Goal: Task Accomplishment & Management: Manage account settings

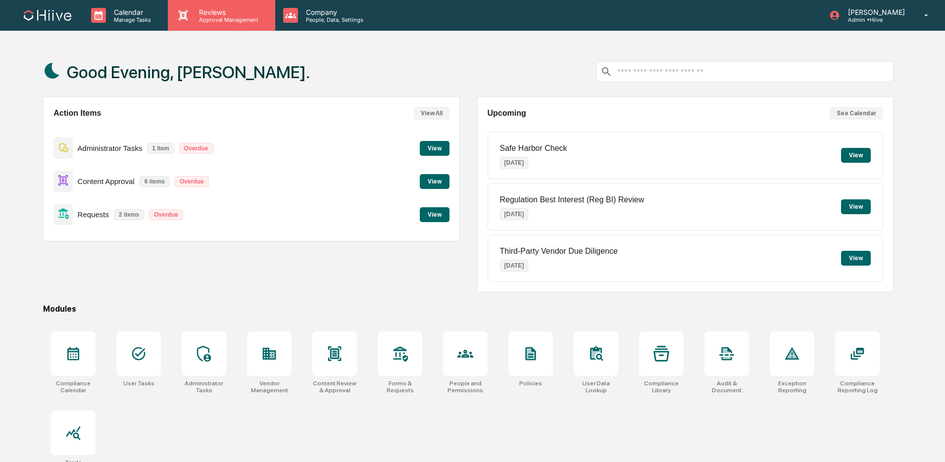
click at [232, 22] on p "Approval Management" at bounding box center [227, 19] width 72 height 7
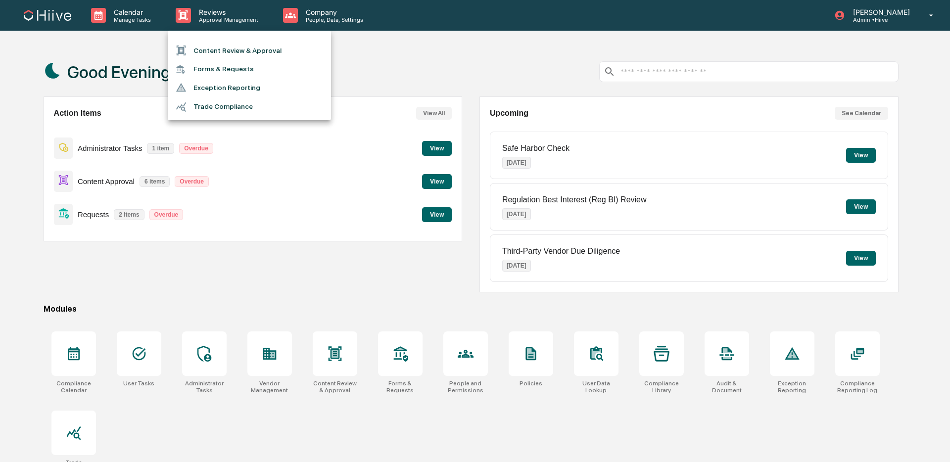
click at [235, 52] on li "Content Review & Approval" at bounding box center [249, 50] width 163 height 19
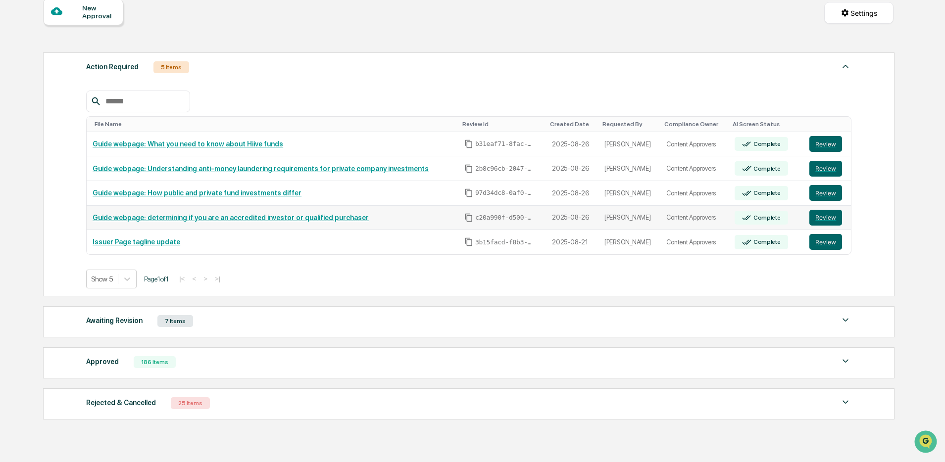
scroll to position [111, 0]
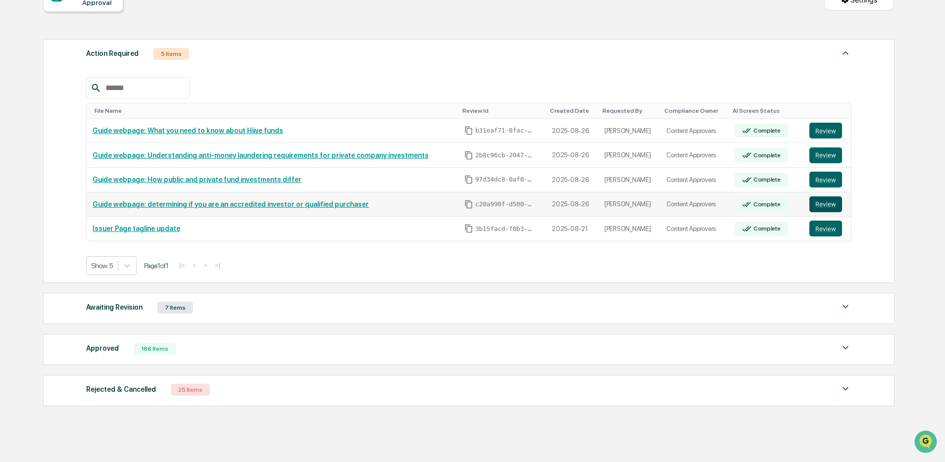
click at [830, 206] on button "Review" at bounding box center [825, 204] width 33 height 16
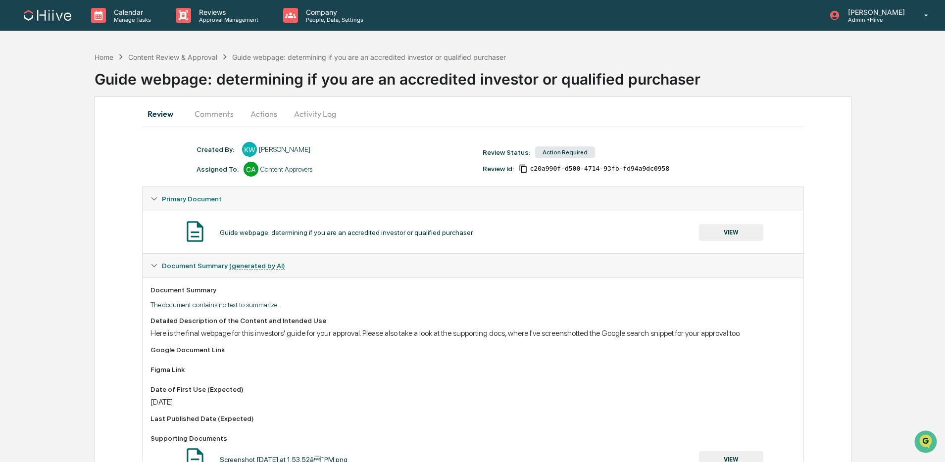
click at [710, 233] on button "VIEW" at bounding box center [731, 232] width 64 height 17
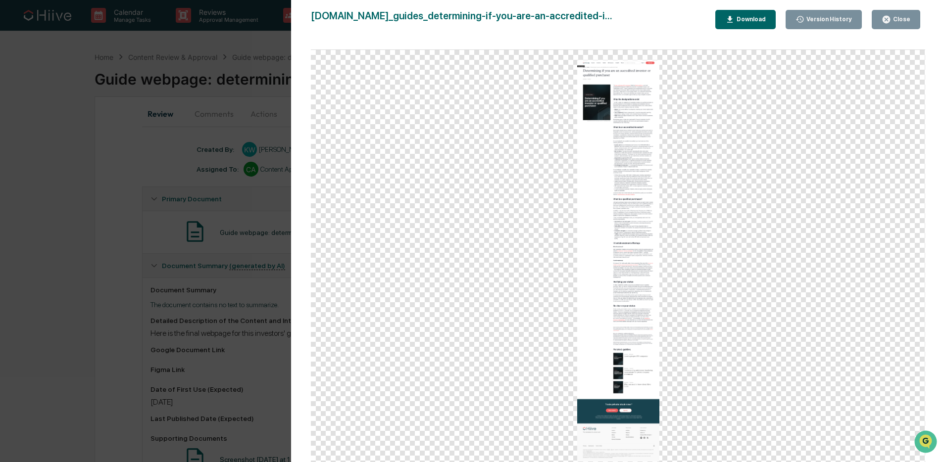
click at [880, 17] on button "Close" at bounding box center [895, 19] width 48 height 19
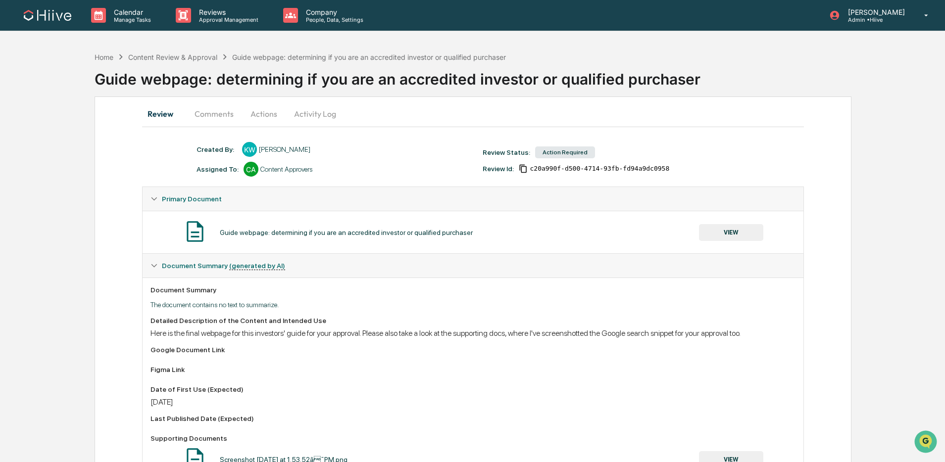
click at [211, 102] on button "Comments" at bounding box center [214, 114] width 55 height 24
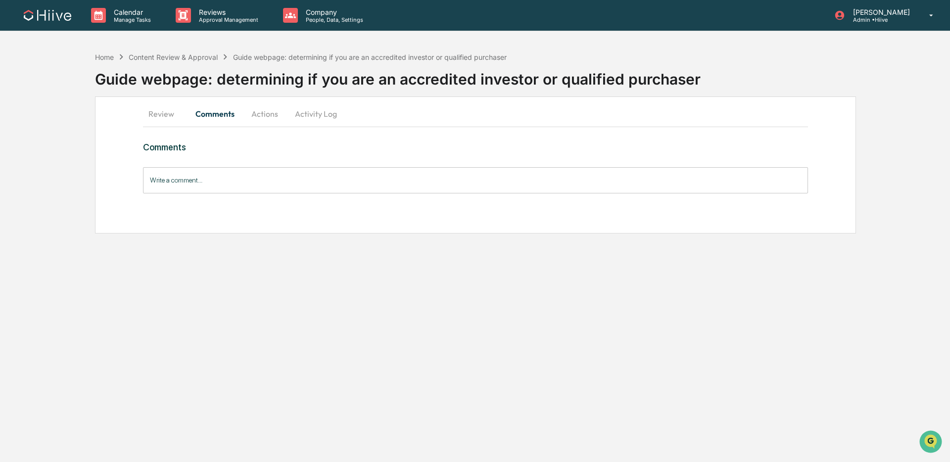
click at [194, 174] on div "Write a comment... Write a comment..." at bounding box center [475, 180] width 665 height 26
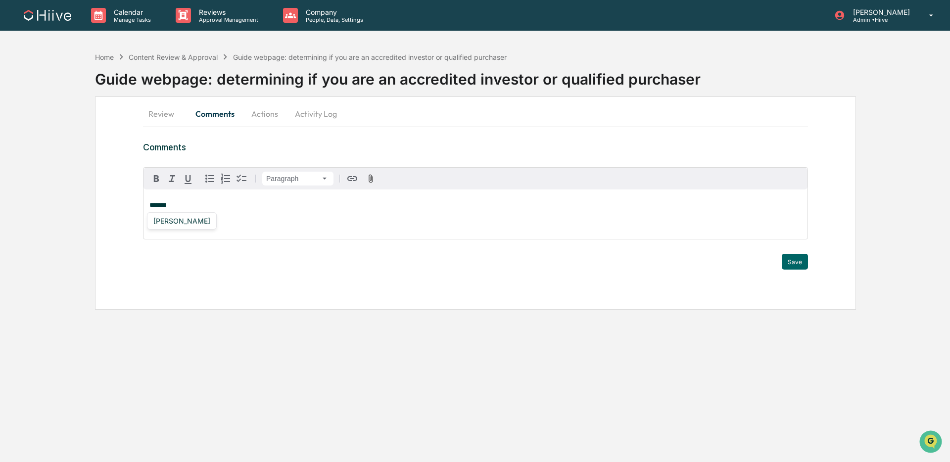
drag, startPoint x: 186, startPoint y: 220, endPoint x: 192, endPoint y: 222, distance: 6.1
click at [186, 220] on div "Susan Woodard" at bounding box center [181, 221] width 65 height 12
click at [794, 263] on button "Save" at bounding box center [795, 262] width 26 height 16
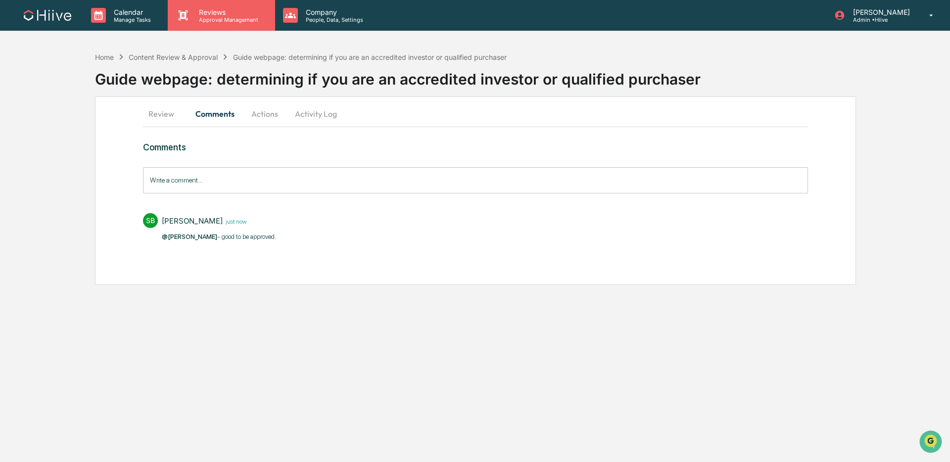
click at [242, 22] on p "Approval Management" at bounding box center [227, 19] width 72 height 7
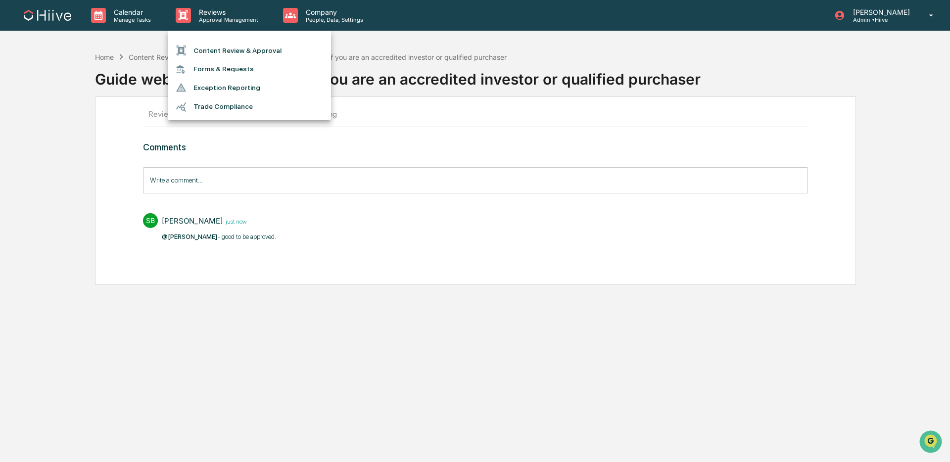
click at [251, 52] on li "Content Review & Approval" at bounding box center [249, 50] width 163 height 19
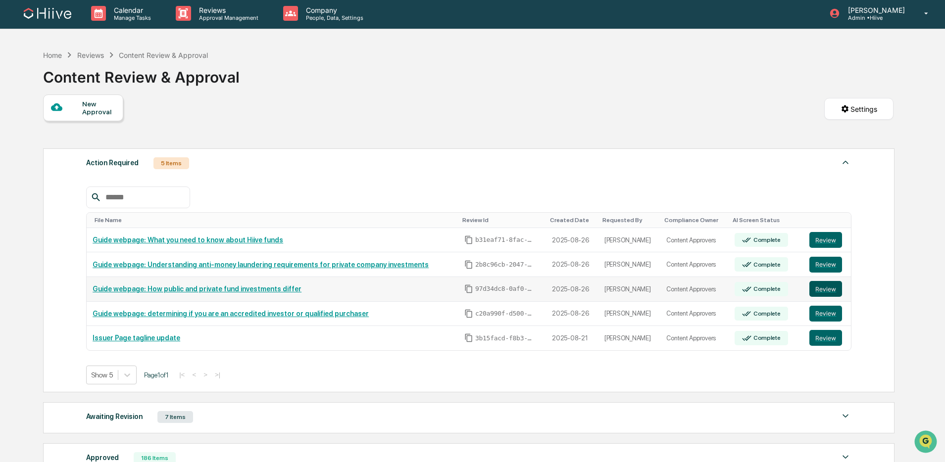
scroll to position [2, 0]
drag, startPoint x: 839, startPoint y: 293, endPoint x: 830, endPoint y: 293, distance: 8.4
click at [838, 293] on button "Review" at bounding box center [825, 289] width 33 height 16
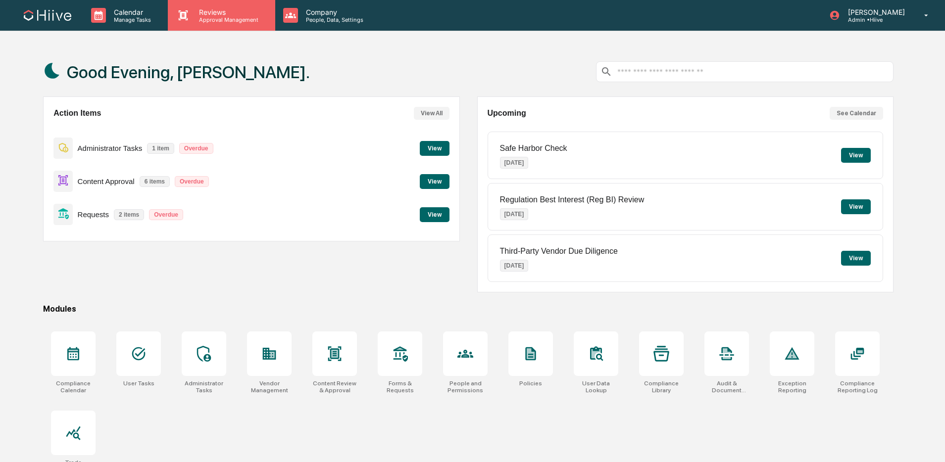
click at [201, 21] on p "Approval Management" at bounding box center [227, 19] width 72 height 7
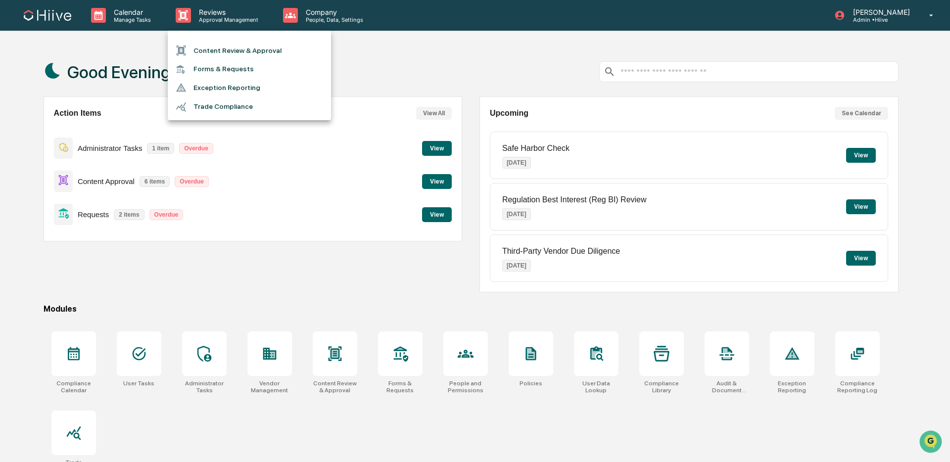
click at [214, 49] on li "Content Review & Approval" at bounding box center [249, 50] width 163 height 19
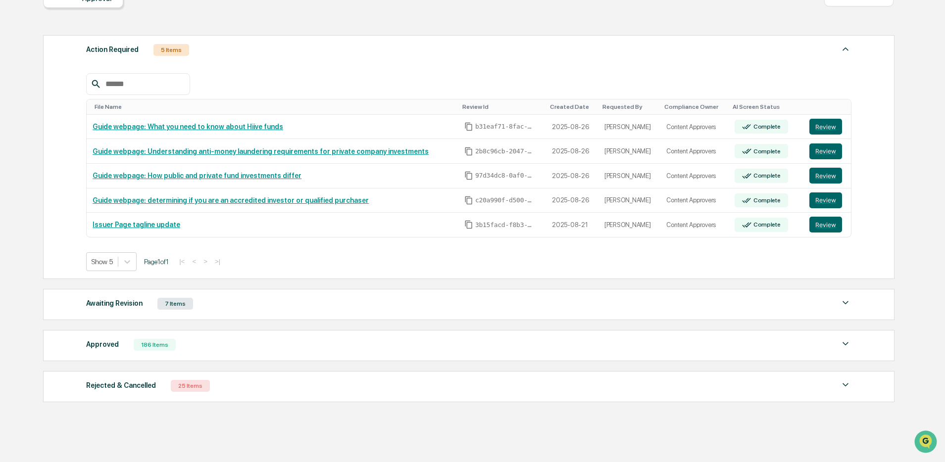
scroll to position [148, 0]
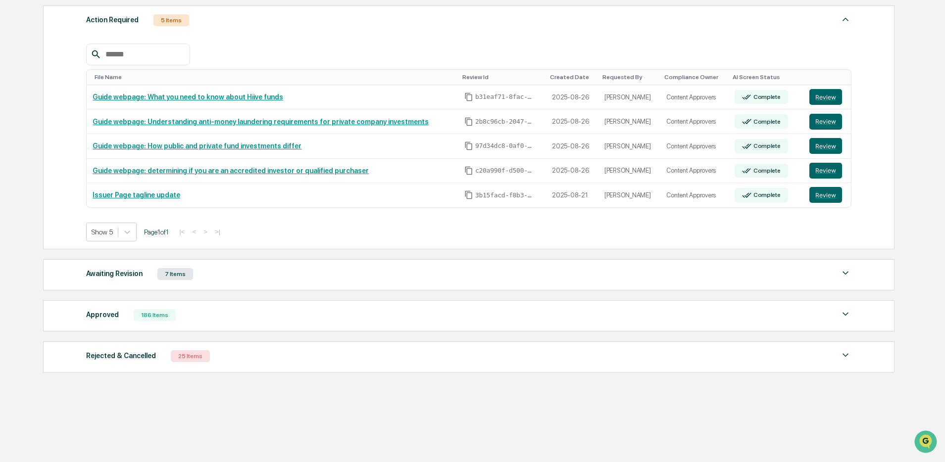
click at [241, 314] on div "Approved 186 Items" at bounding box center [468, 315] width 765 height 14
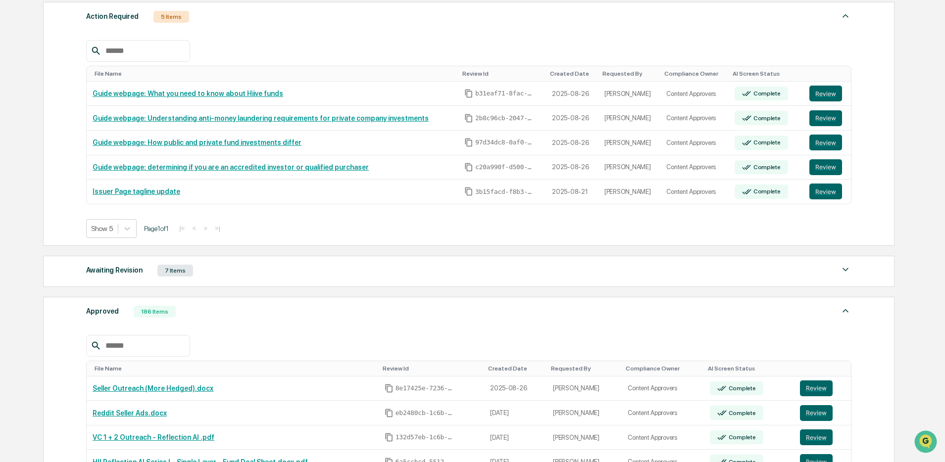
click at [171, 348] on input "text" at bounding box center [143, 345] width 84 height 13
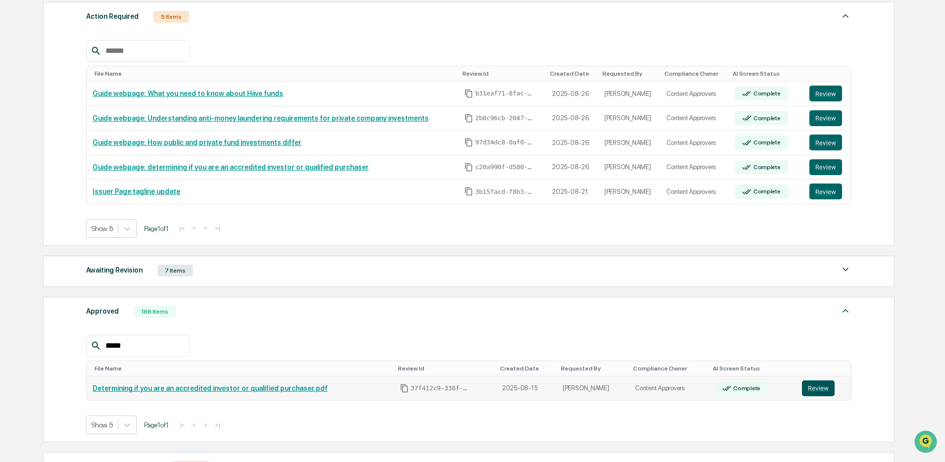
type input "*****"
click at [806, 393] on button "Review" at bounding box center [818, 389] width 33 height 16
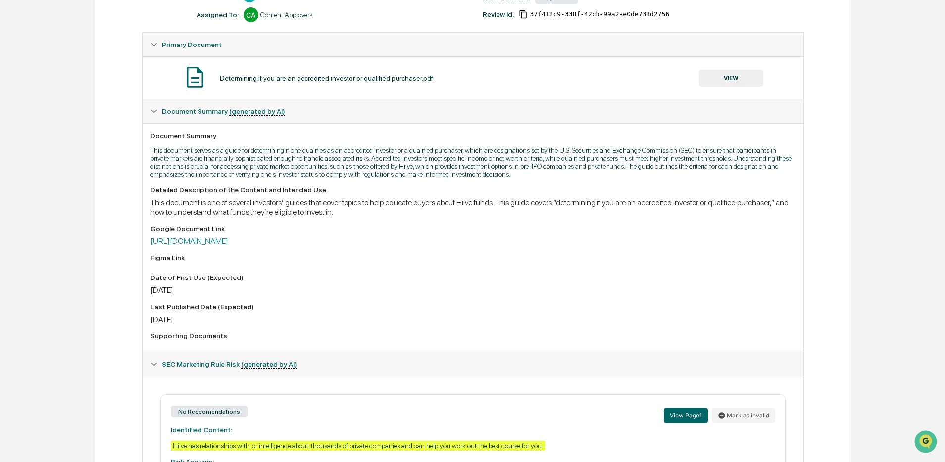
click at [271, 256] on div "Detailed Description of the Content and Intended Use This document is one of se…" at bounding box center [472, 265] width 644 height 158
click at [228, 246] on link "https://docs.google.com/document/d/1hIssZJKxWg5Uy4pemFjUkIm6v6SuWlBUK7HAiEDddH8…" at bounding box center [189, 241] width 78 height 9
click at [750, 78] on button "VIEW" at bounding box center [731, 78] width 64 height 17
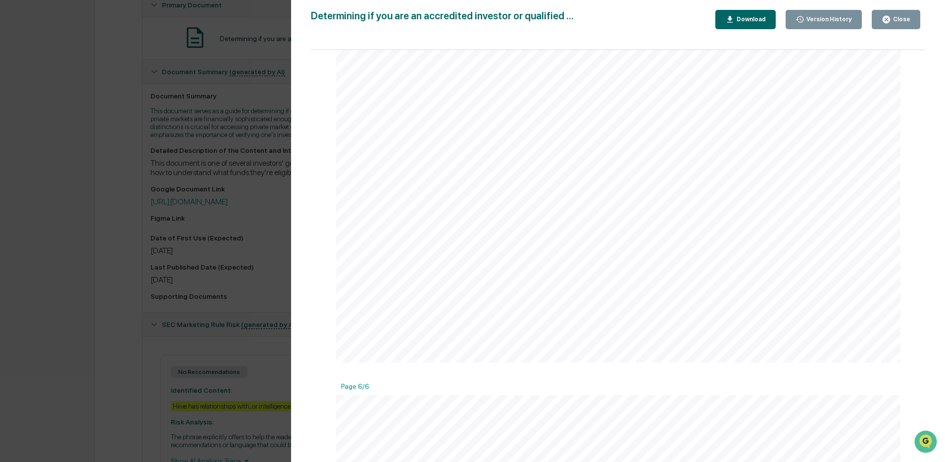
scroll to position [3499, 0]
click at [751, 218] on link at bounding box center [764, 214] width 99 height 13
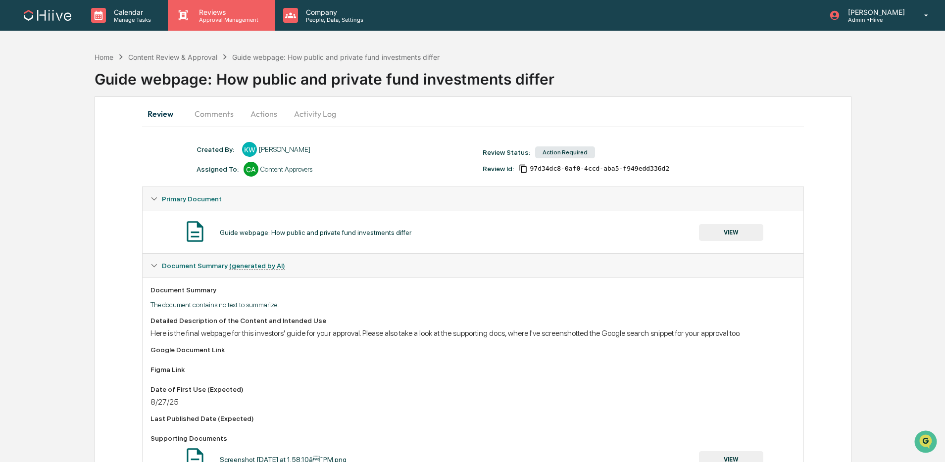
click at [217, 20] on p "Approval Management" at bounding box center [227, 19] width 72 height 7
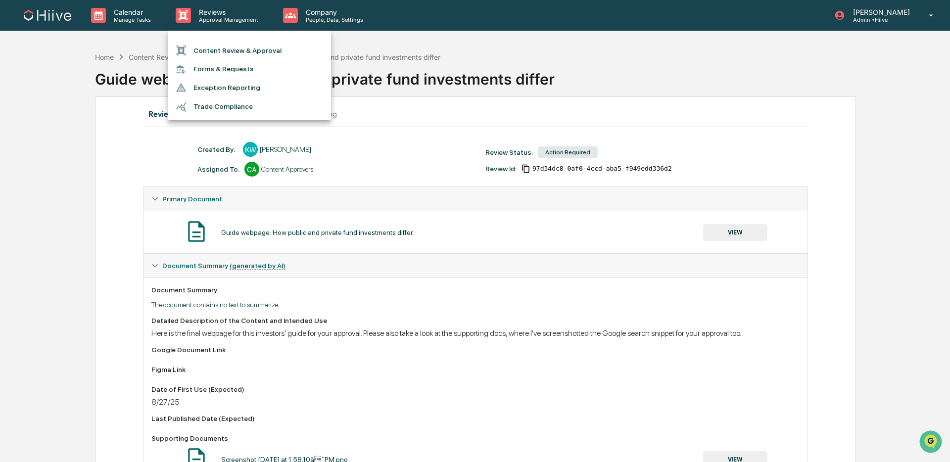
click at [223, 48] on li "Content Review & Approval" at bounding box center [249, 50] width 163 height 19
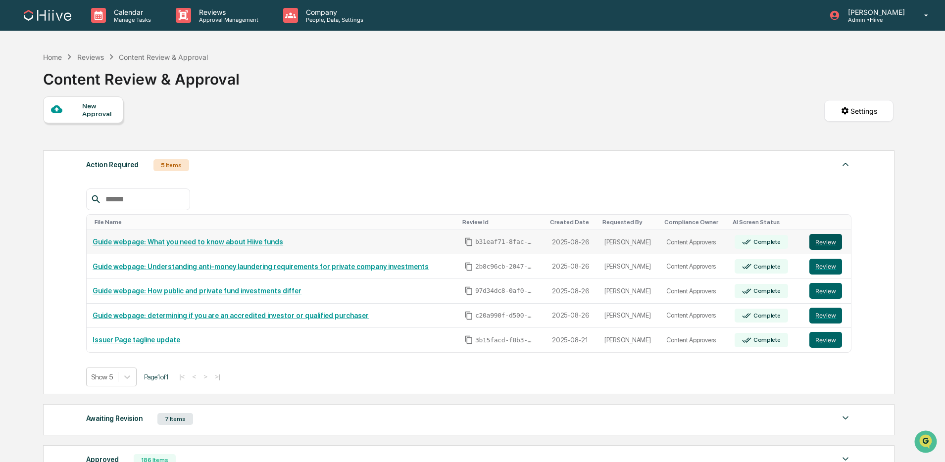
click at [821, 244] on button "Review" at bounding box center [825, 242] width 33 height 16
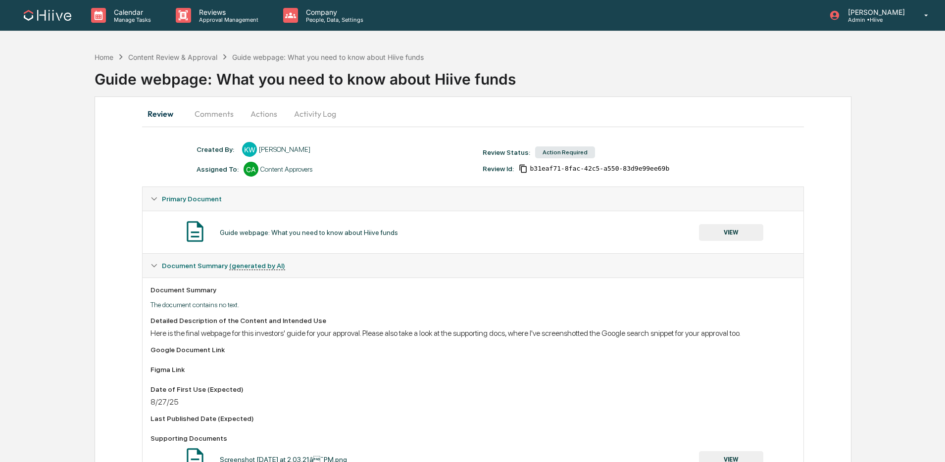
click at [721, 236] on button "VIEW" at bounding box center [731, 232] width 64 height 17
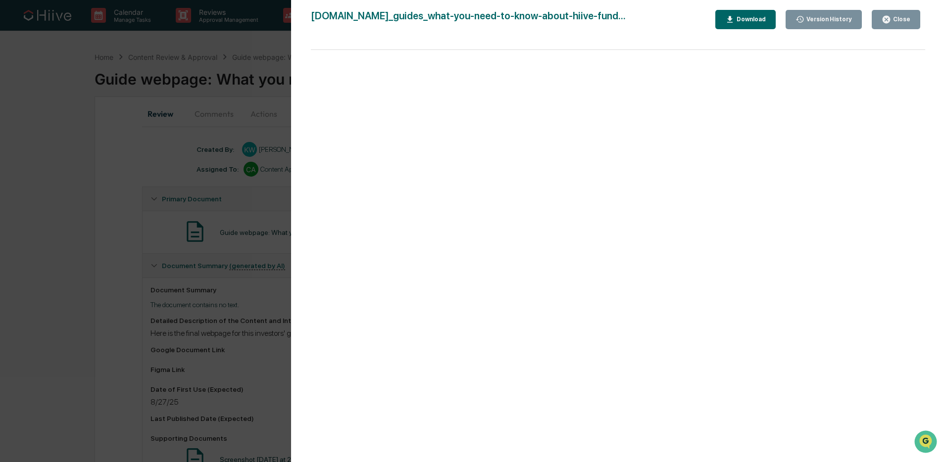
click at [741, 15] on div "Download" at bounding box center [745, 19] width 41 height 9
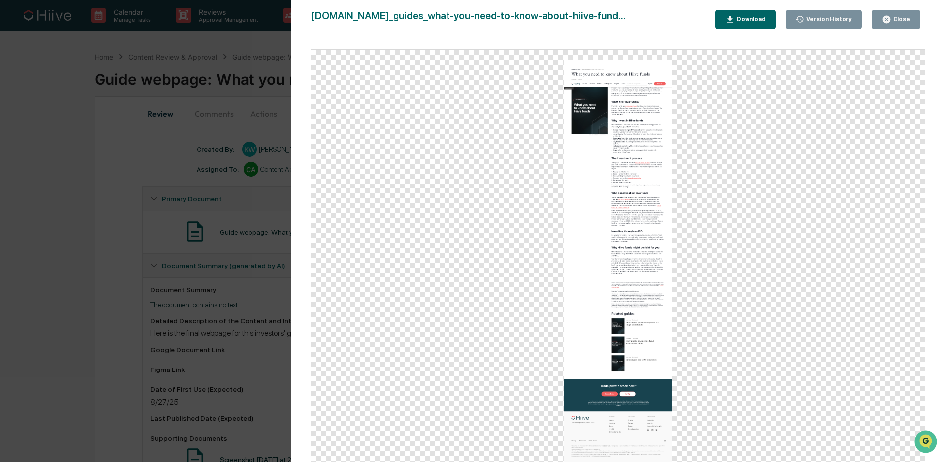
click at [891, 20] on div "Close" at bounding box center [900, 19] width 19 height 7
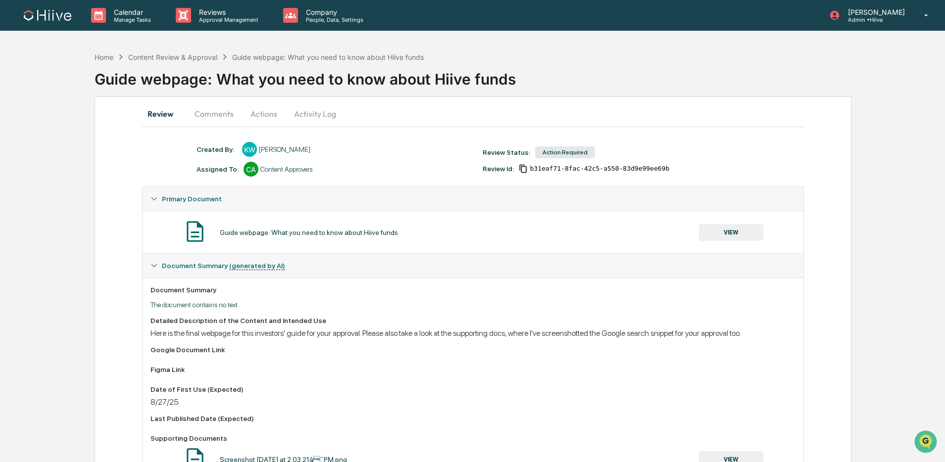
drag, startPoint x: 401, startPoint y: 153, endPoint x: 377, endPoint y: 138, distance: 28.5
click at [401, 153] on div "Created By: ‎ ‎ KW Kate Wilson" at bounding box center [334, 149] width 286 height 15
click at [202, 19] on p "Approval Management" at bounding box center [227, 19] width 72 height 7
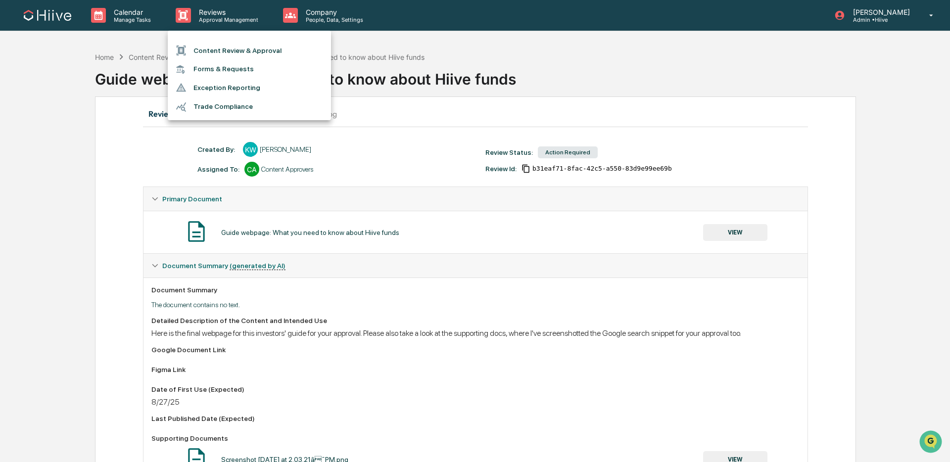
click at [238, 156] on div at bounding box center [475, 231] width 950 height 462
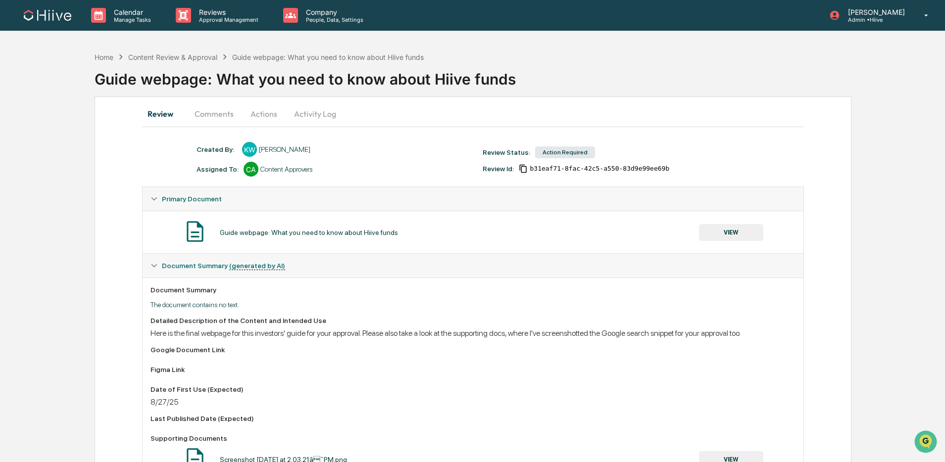
click at [217, 116] on button "Comments" at bounding box center [214, 114] width 55 height 24
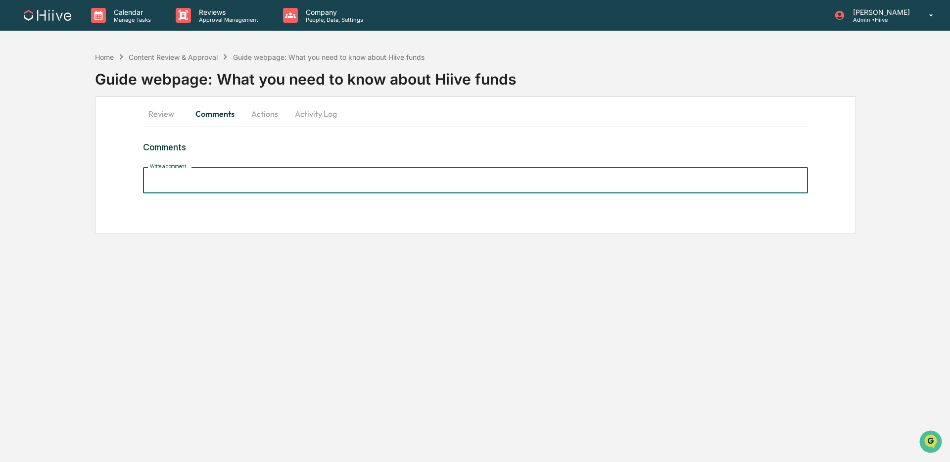
click at [226, 187] on input "Write a comment..." at bounding box center [475, 180] width 665 height 26
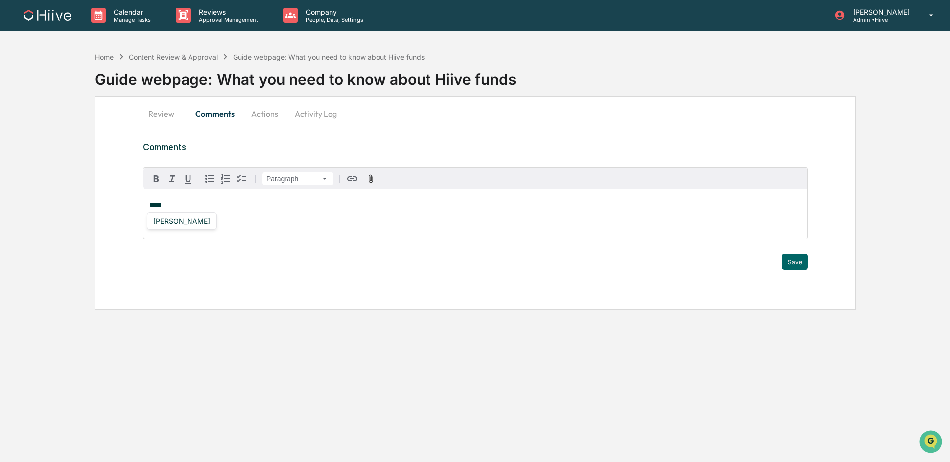
click at [197, 222] on div "Susan Woodard" at bounding box center [181, 221] width 65 height 12
click at [790, 261] on button "Save" at bounding box center [795, 262] width 26 height 16
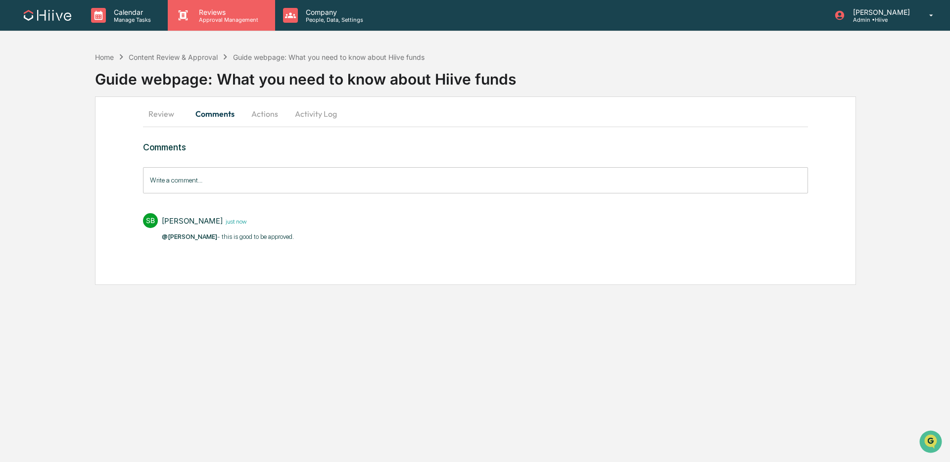
click at [225, 6] on div "Reviews Approval Management" at bounding box center [221, 15] width 107 height 31
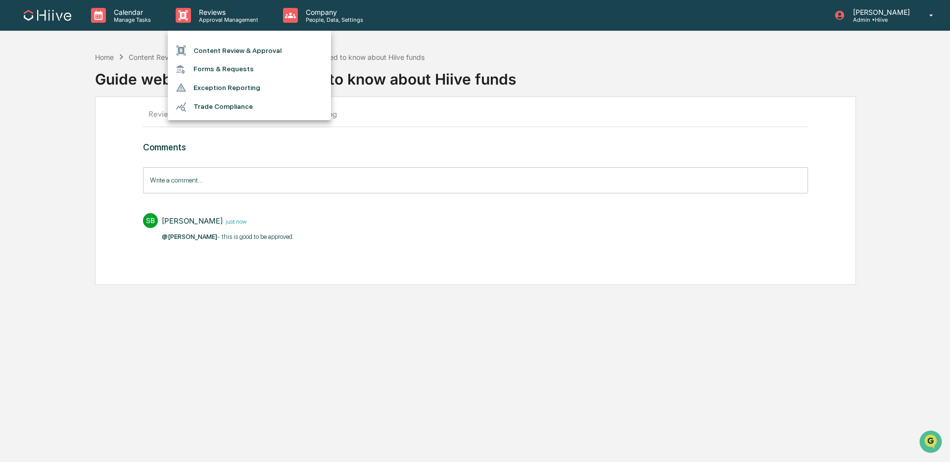
click at [234, 39] on ul "Content Review & Approval Forms & Requests Exception Reporting Trade Compliance" at bounding box center [249, 76] width 163 height 90
click at [233, 48] on li "Content Review & Approval" at bounding box center [249, 50] width 163 height 19
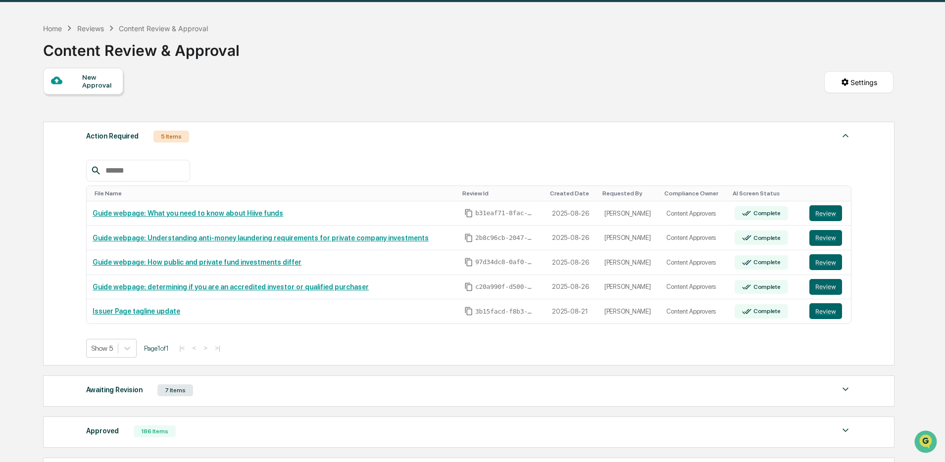
scroll to position [30, 0]
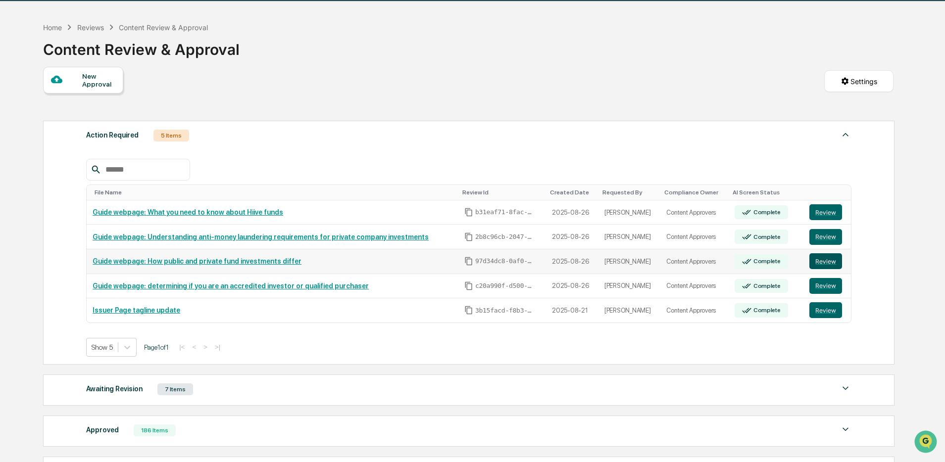
click at [819, 262] on button "Review" at bounding box center [825, 261] width 33 height 16
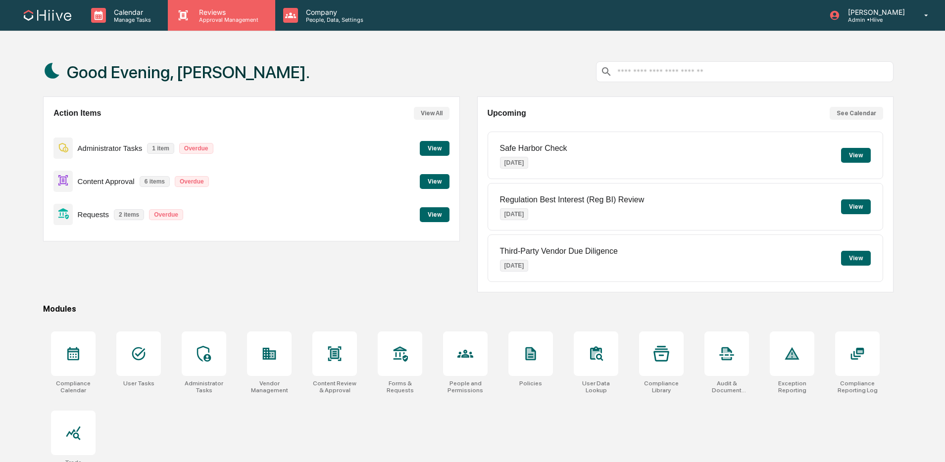
click at [209, 20] on p "Approval Management" at bounding box center [227, 19] width 72 height 7
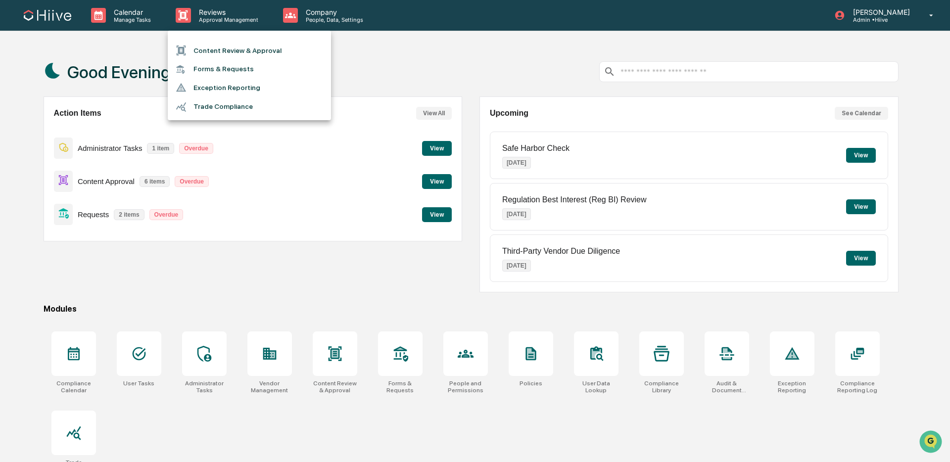
click at [224, 46] on li "Content Review & Approval" at bounding box center [249, 50] width 163 height 19
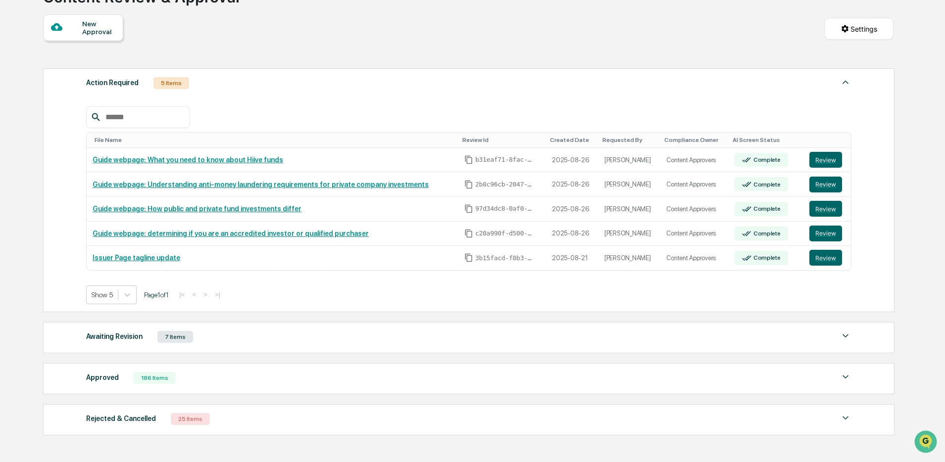
scroll to position [148, 0]
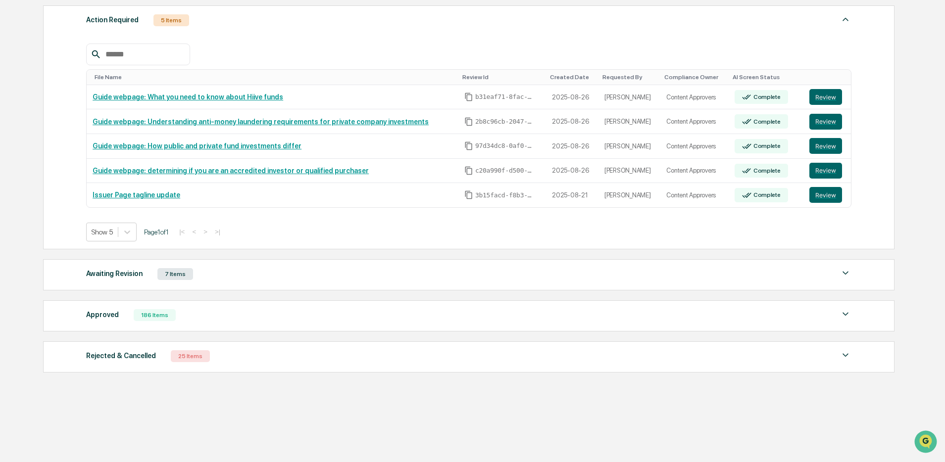
click at [184, 317] on div "Approved 186 Items" at bounding box center [468, 315] width 765 height 14
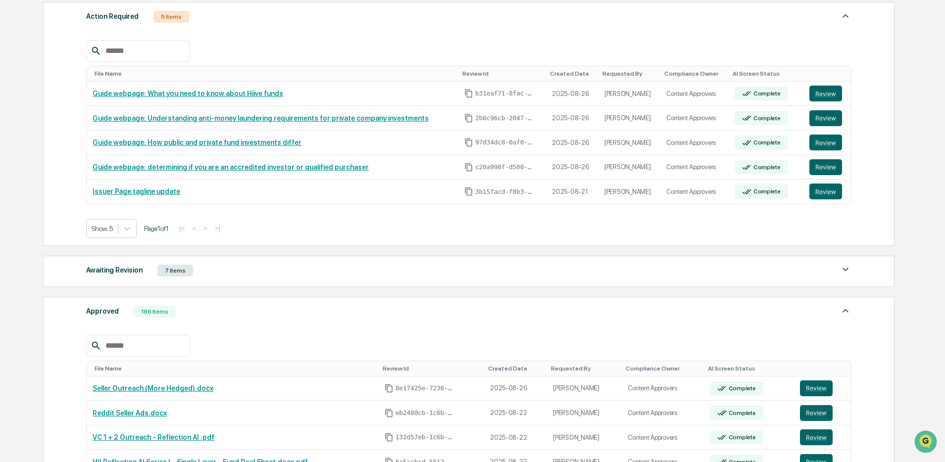
click at [165, 352] on input "text" at bounding box center [143, 345] width 84 height 13
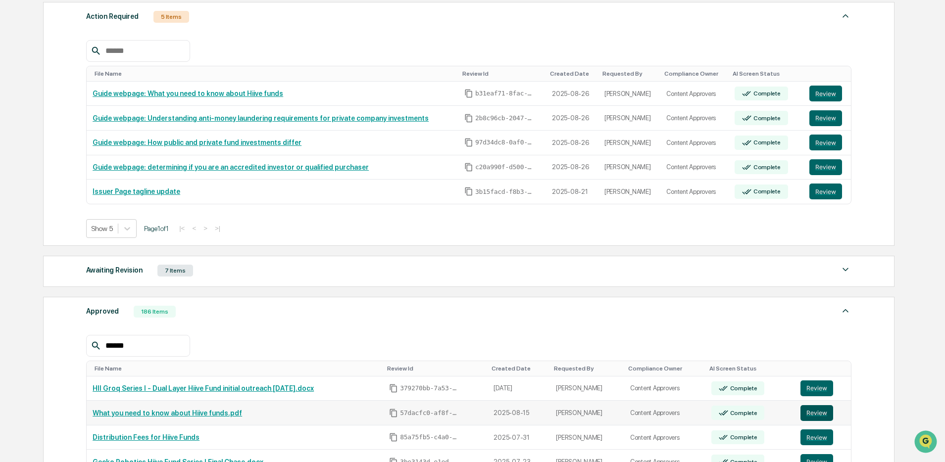
type input "*****"
click at [821, 413] on button "Review" at bounding box center [816, 413] width 33 height 16
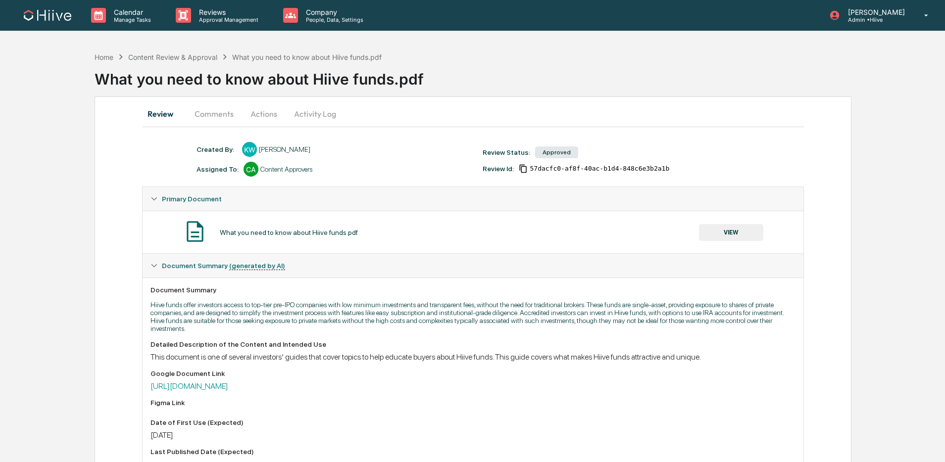
click at [723, 238] on button "VIEW" at bounding box center [731, 232] width 64 height 17
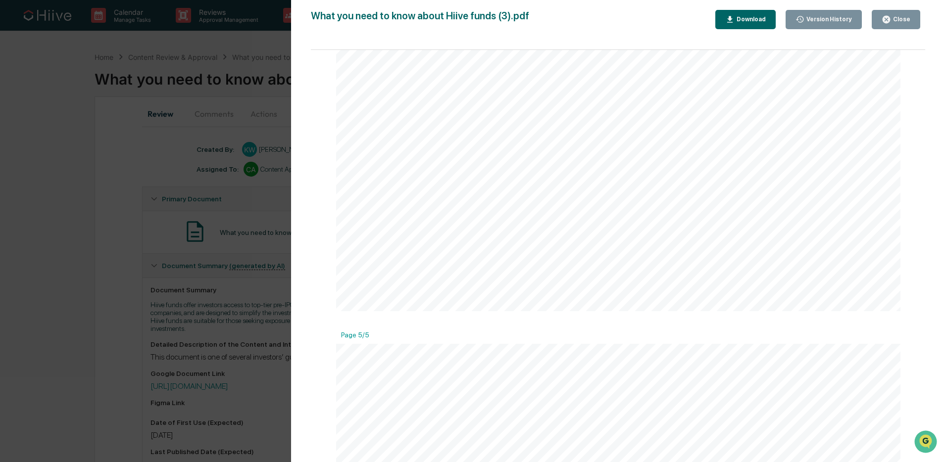
scroll to position [2780, 0]
click at [894, 20] on div "Close" at bounding box center [900, 19] width 19 height 7
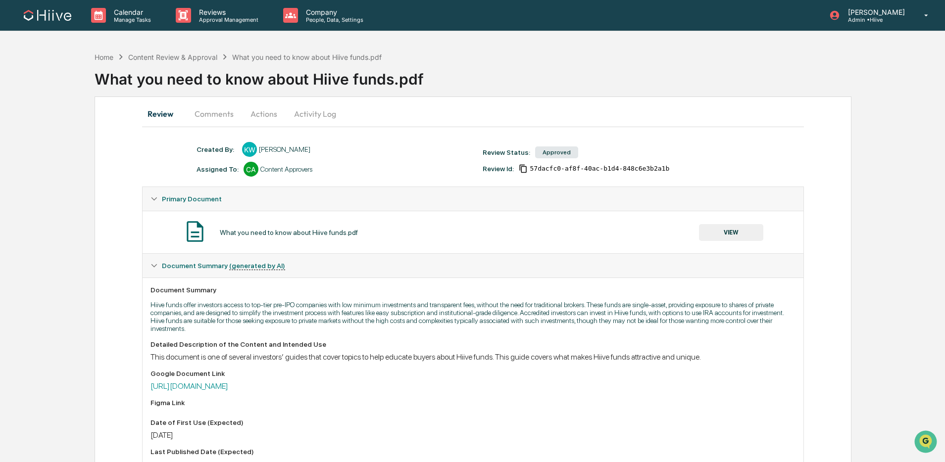
click at [221, 116] on button "Comments" at bounding box center [214, 114] width 55 height 24
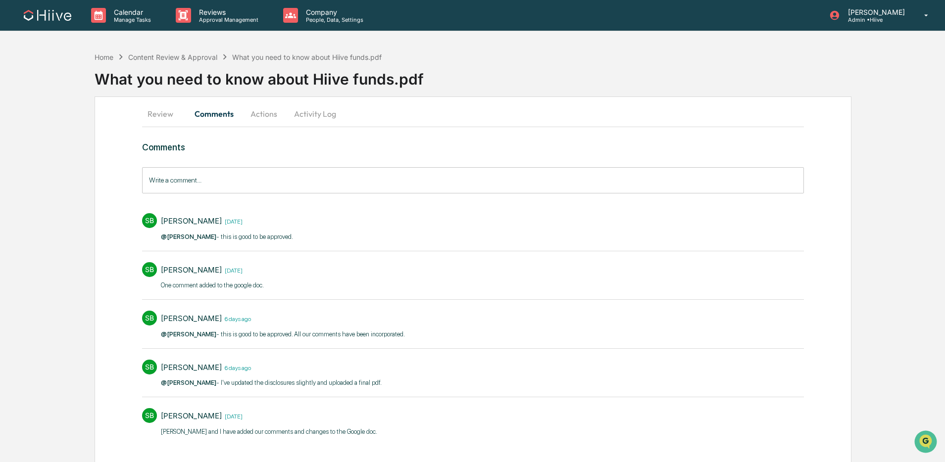
click at [265, 185] on input "Write a comment..." at bounding box center [472, 180] width 661 height 26
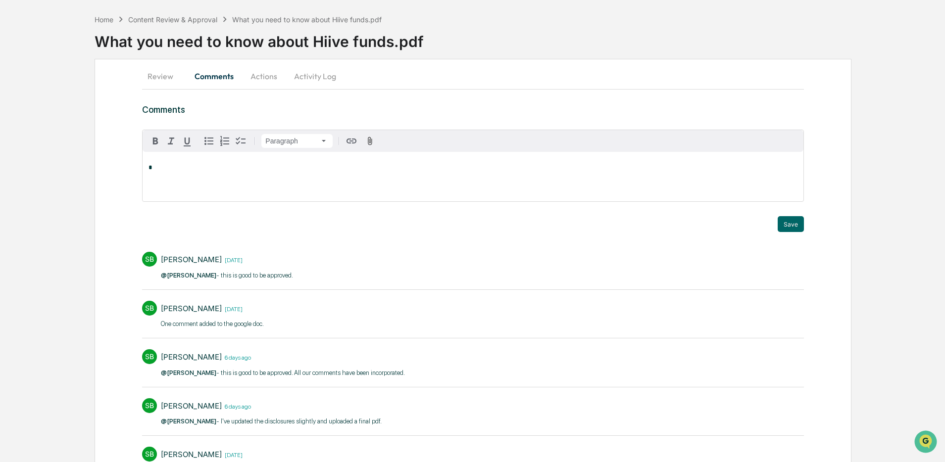
scroll to position [0, 0]
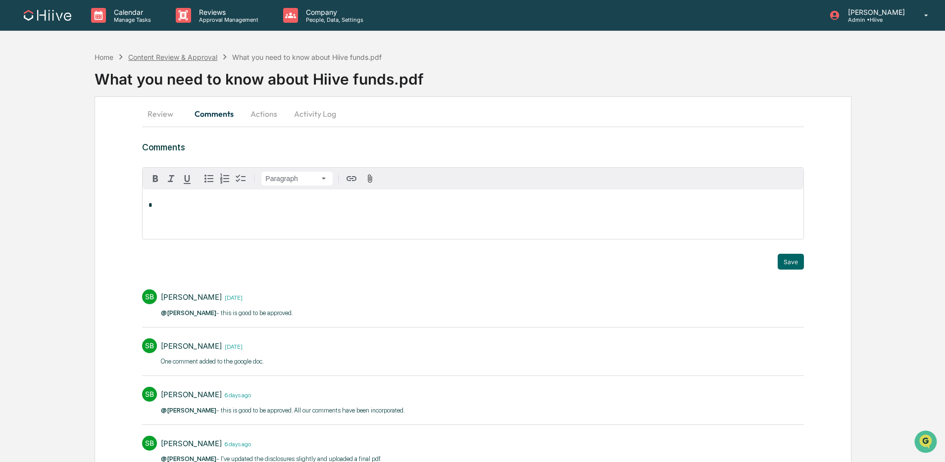
click at [213, 55] on div "Content Review & Approval" at bounding box center [172, 57] width 89 height 8
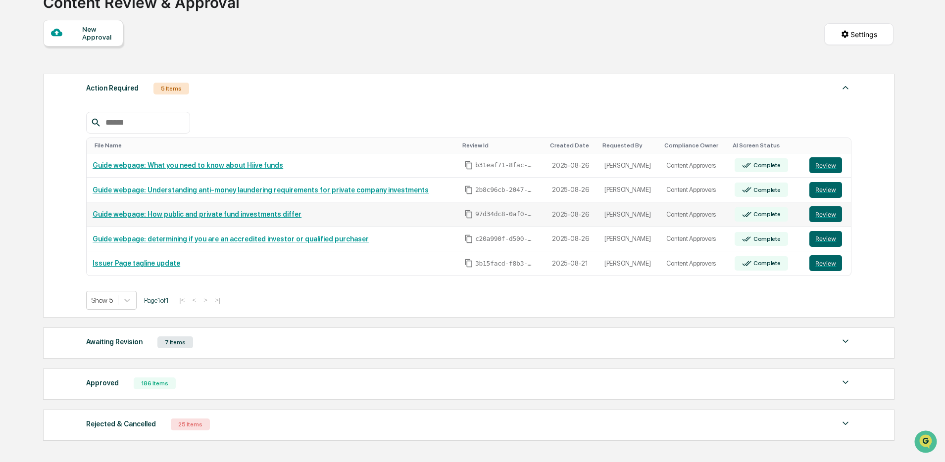
scroll to position [148, 0]
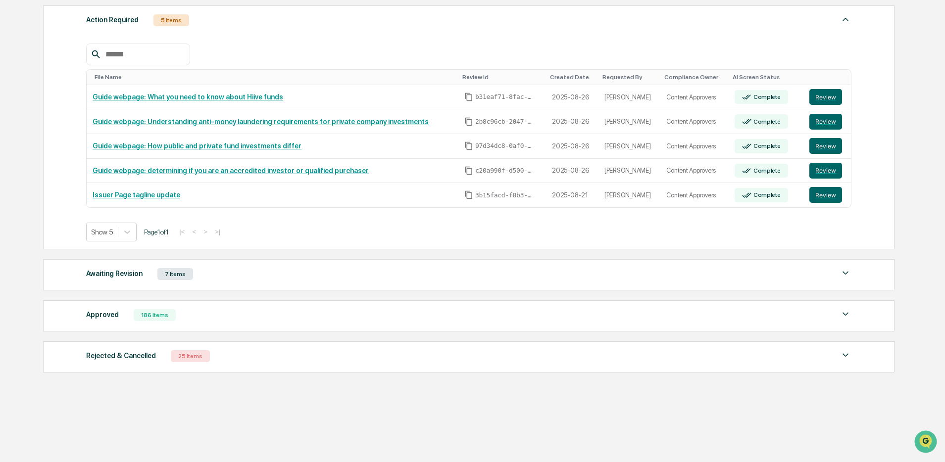
click at [243, 320] on div "Approved 186 Items" at bounding box center [468, 315] width 765 height 14
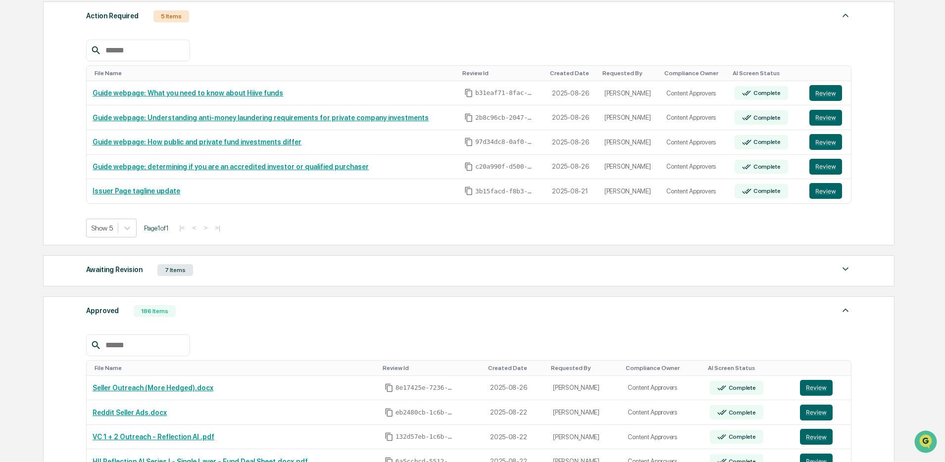
click at [186, 352] on input "text" at bounding box center [143, 345] width 84 height 13
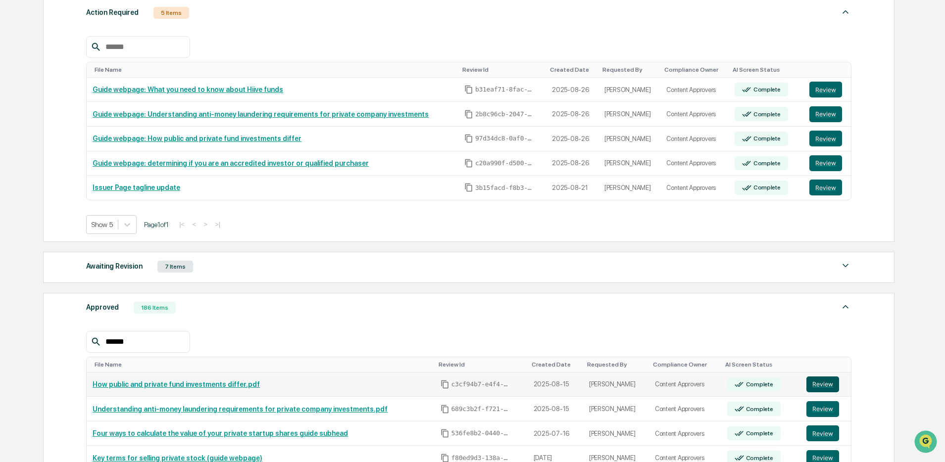
type input "******"
click at [817, 383] on button "Review" at bounding box center [822, 385] width 33 height 16
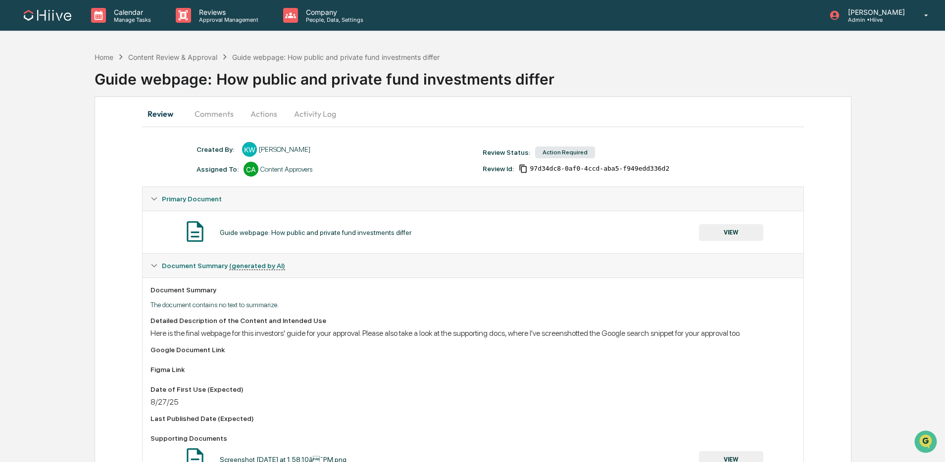
click at [314, 122] on button "Activity Log" at bounding box center [315, 114] width 58 height 24
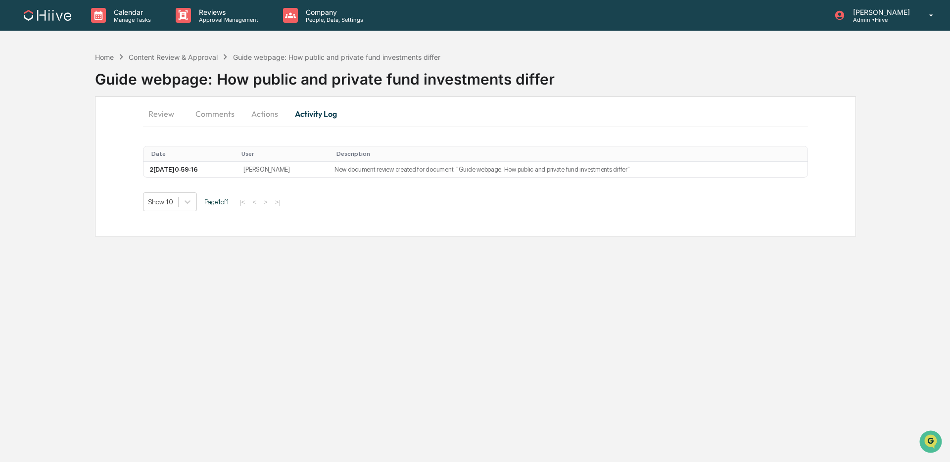
click at [220, 114] on button "Comments" at bounding box center [215, 114] width 55 height 24
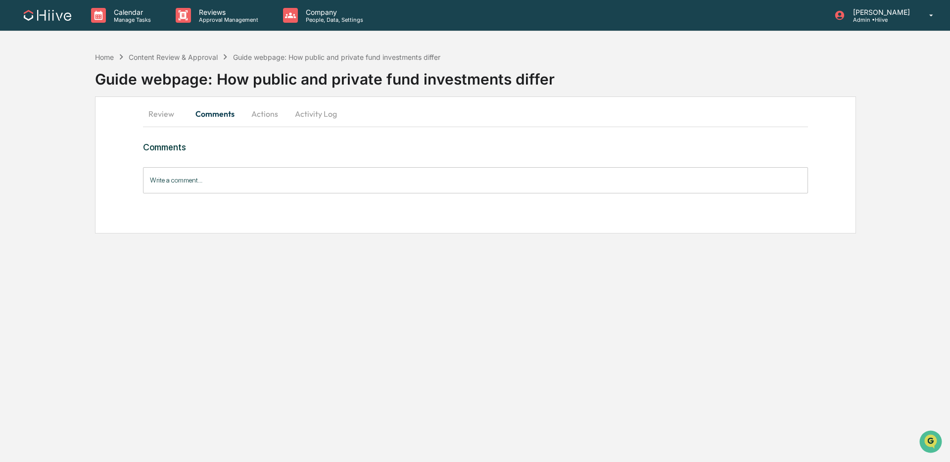
click at [158, 110] on button "Review" at bounding box center [165, 114] width 45 height 24
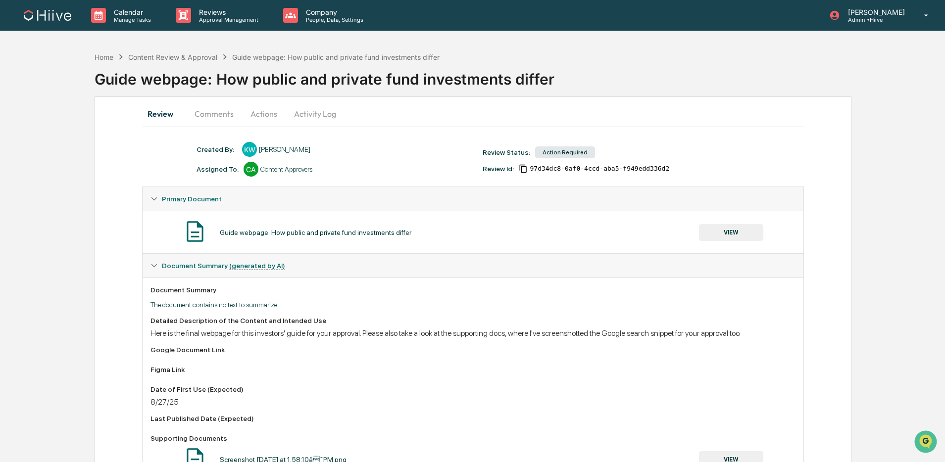
click at [733, 230] on button "VIEW" at bounding box center [731, 232] width 64 height 17
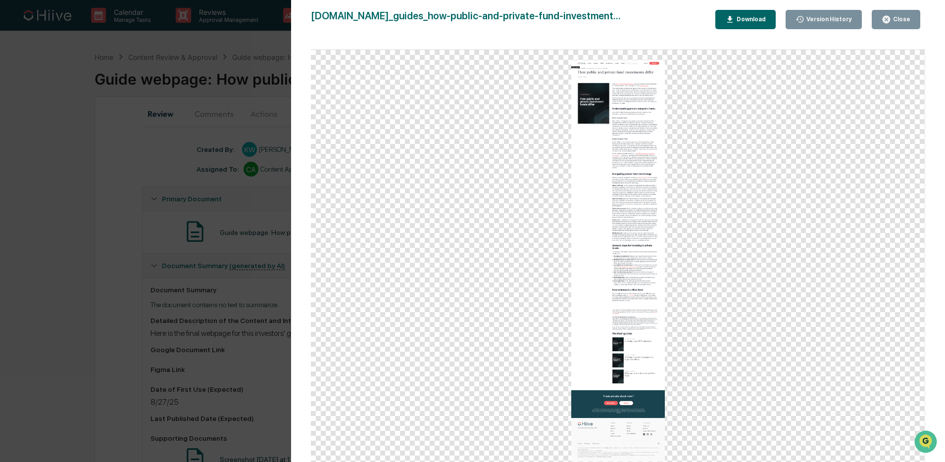
click at [745, 23] on div "Download" at bounding box center [749, 19] width 31 height 7
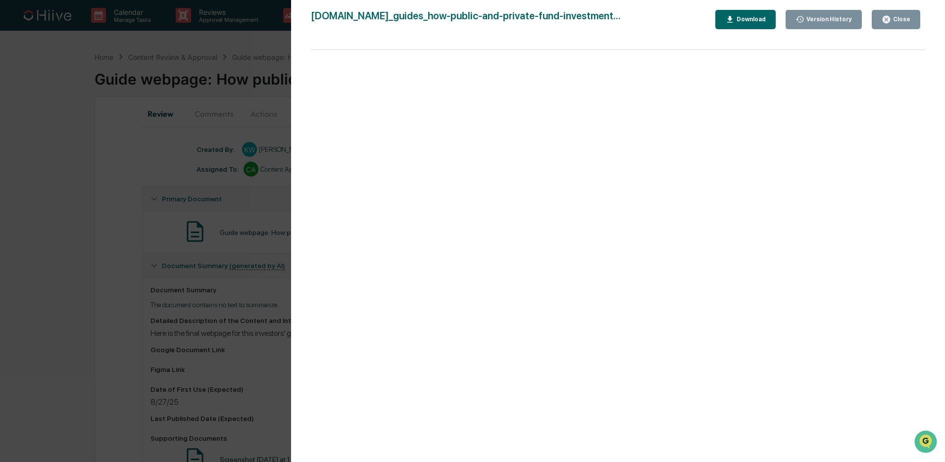
drag, startPoint x: 145, startPoint y: 188, endPoint x: 292, endPoint y: 143, distance: 152.9
click at [145, 188] on div "Version History 08/26/2025, 08:59 PM Kate Wilson www.hiive.dev_guides_how-publi…" at bounding box center [472, 231] width 945 height 462
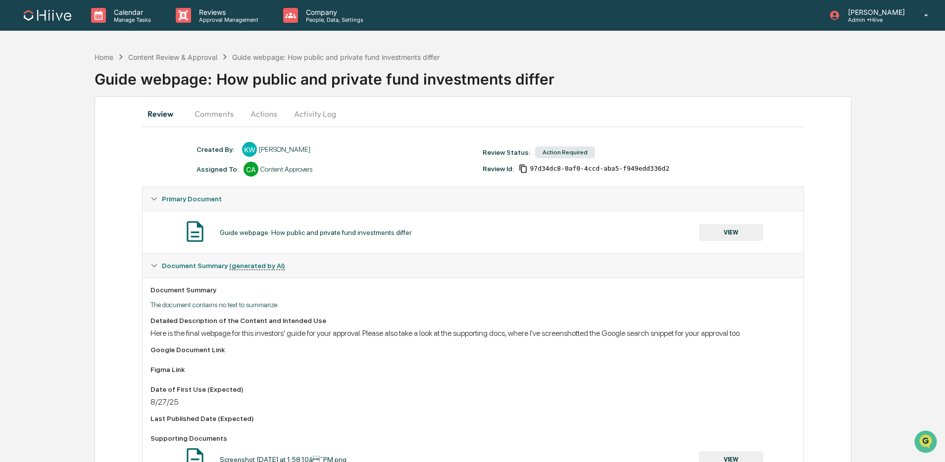
click at [304, 116] on button "Activity Log" at bounding box center [315, 114] width 58 height 24
click at [293, 107] on button "Activity Log" at bounding box center [315, 114] width 58 height 24
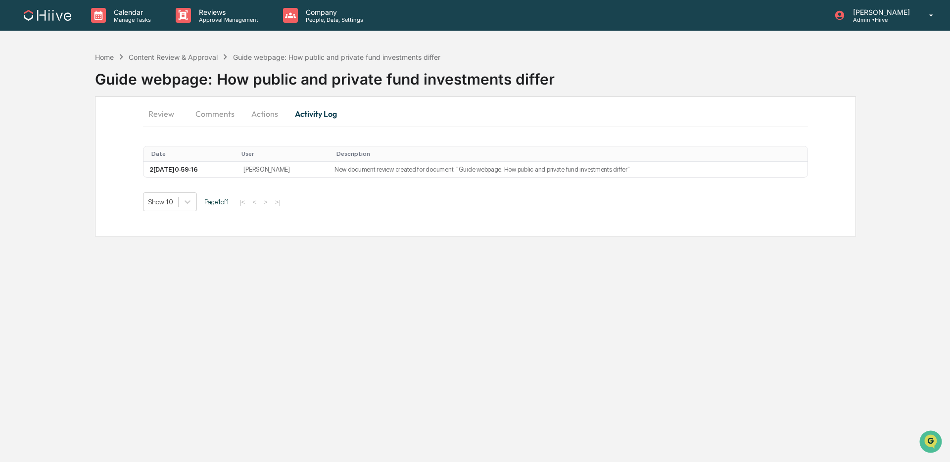
click at [220, 114] on button "Comments" at bounding box center [215, 114] width 55 height 24
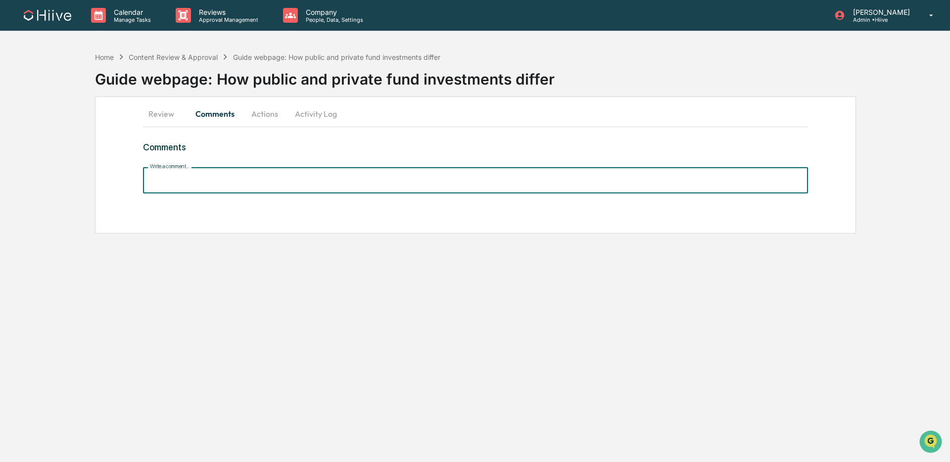
click at [209, 177] on input "Write a comment..." at bounding box center [475, 180] width 665 height 26
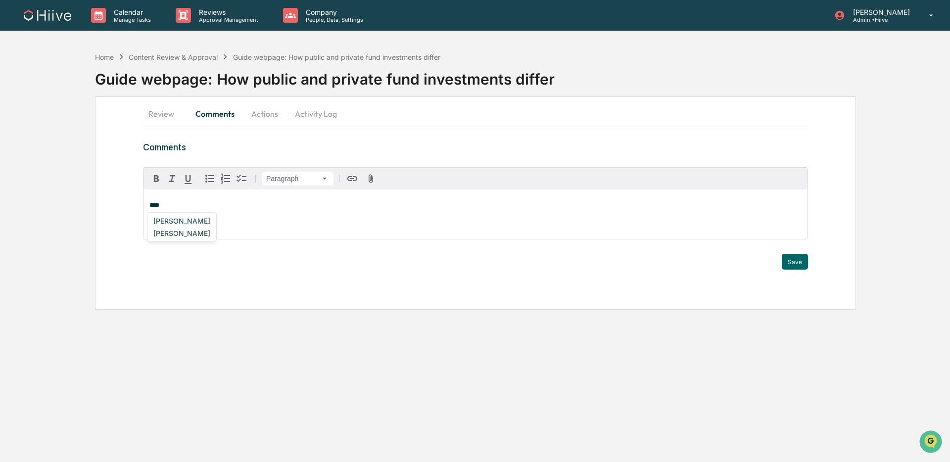
click at [183, 222] on div "[PERSON_NAME]" at bounding box center [181, 221] width 65 height 12
click at [790, 264] on button "Save" at bounding box center [795, 262] width 26 height 16
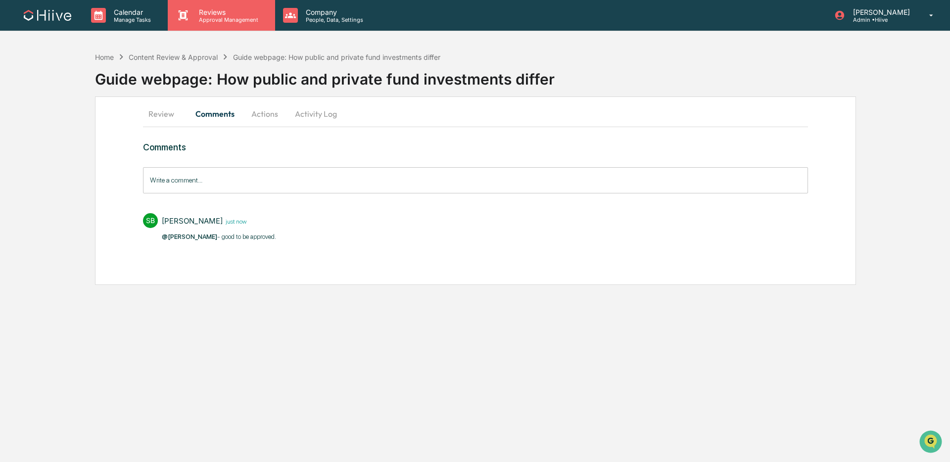
click at [184, 8] on div "Reviews Approval Management" at bounding box center [220, 15] width 97 height 15
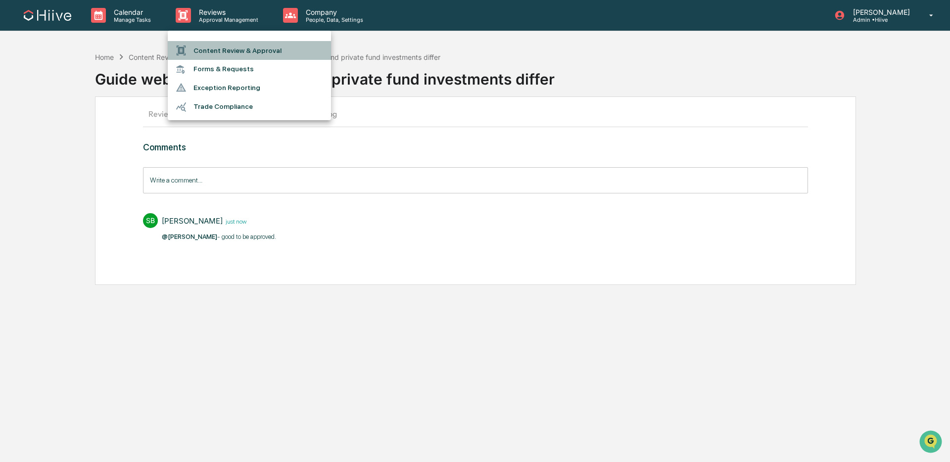
click at [227, 43] on li "Content Review & Approval" at bounding box center [249, 50] width 163 height 19
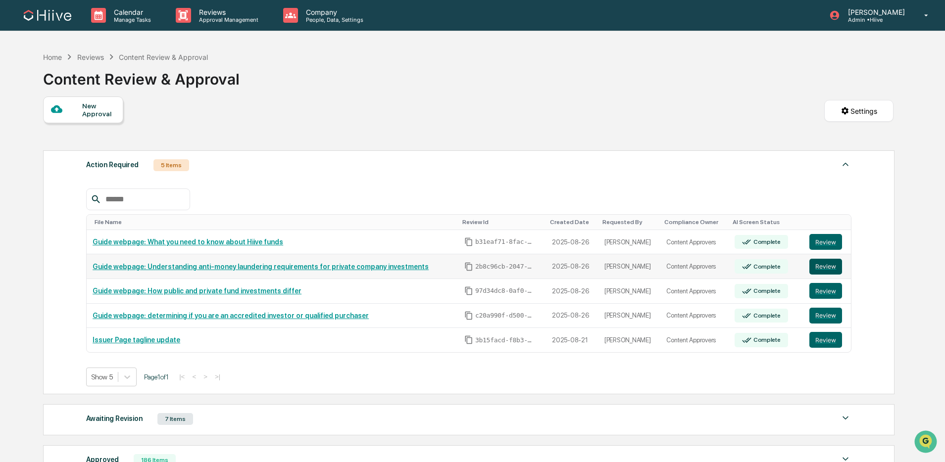
click at [826, 270] on button "Review" at bounding box center [825, 267] width 33 height 16
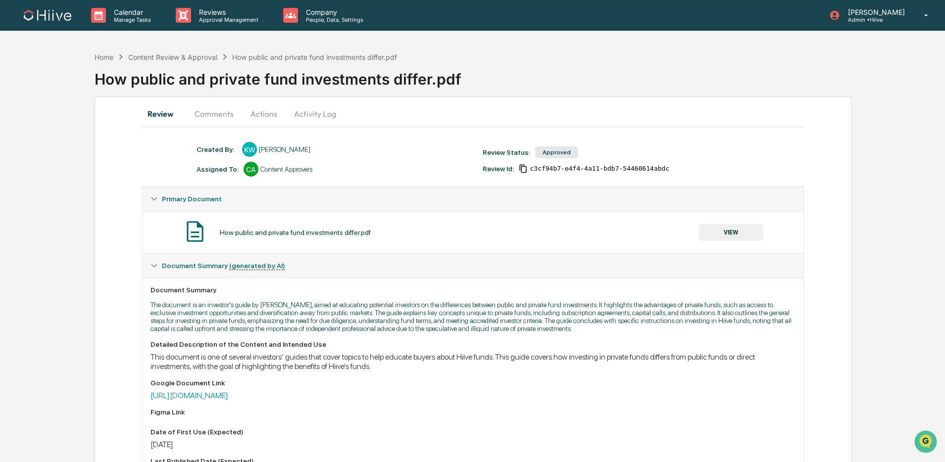
click at [709, 231] on button "VIEW" at bounding box center [731, 232] width 64 height 17
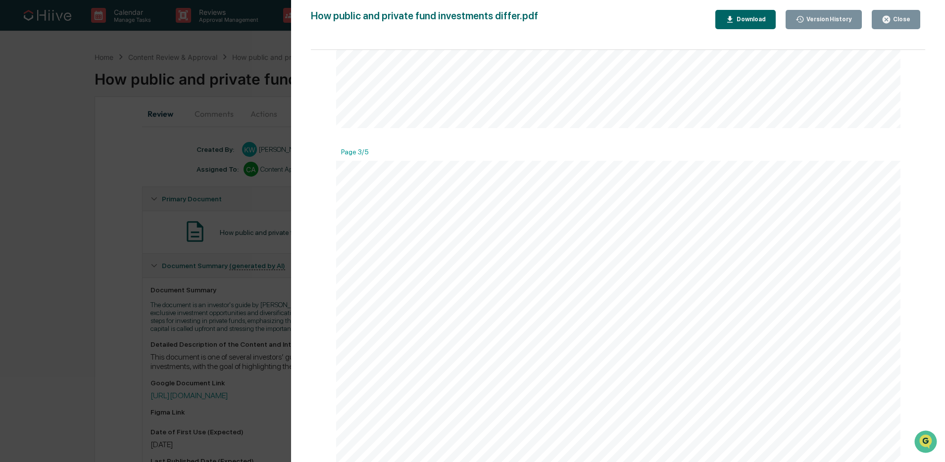
scroll to position [1509, 0]
click at [443, 226] on link at bounding box center [431, 224] width 59 height 13
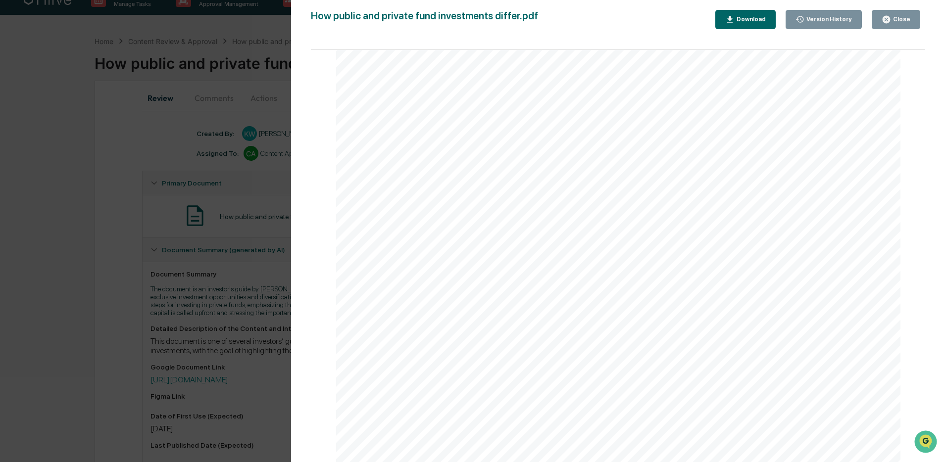
scroll to position [3395, 0]
click at [912, 24] on button "Close" at bounding box center [895, 19] width 48 height 19
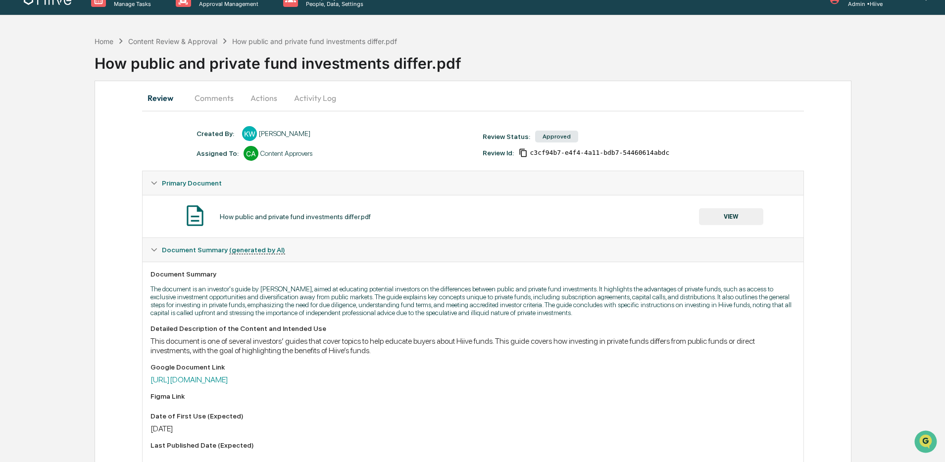
scroll to position [0, 0]
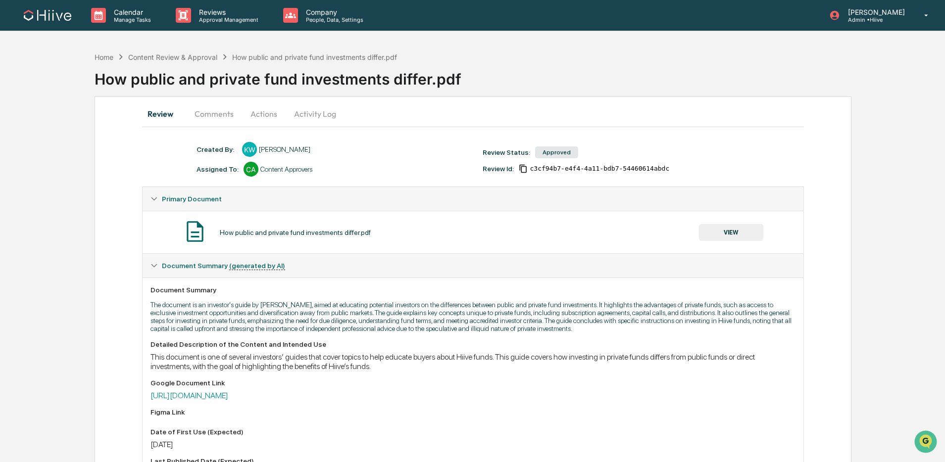
drag, startPoint x: 210, startPoint y: 113, endPoint x: 251, endPoint y: 163, distance: 65.0
click at [210, 113] on button "Comments" at bounding box center [214, 114] width 55 height 24
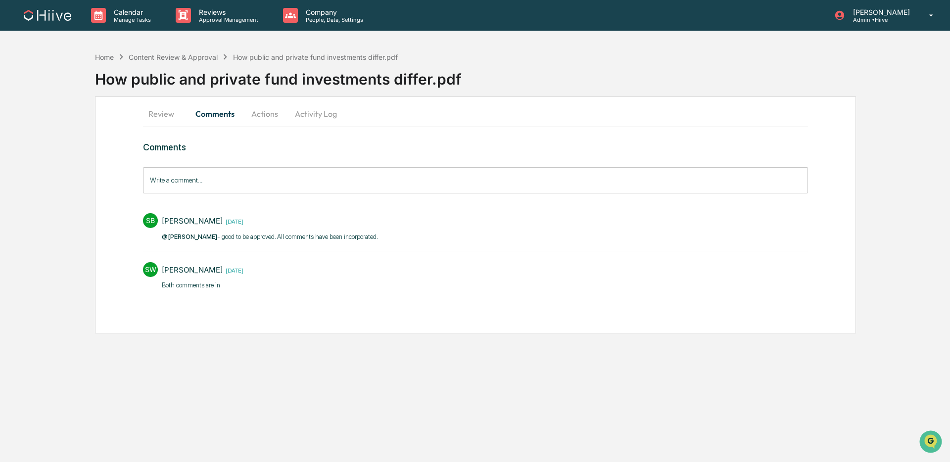
click at [278, 180] on input "Write a comment..." at bounding box center [475, 180] width 665 height 26
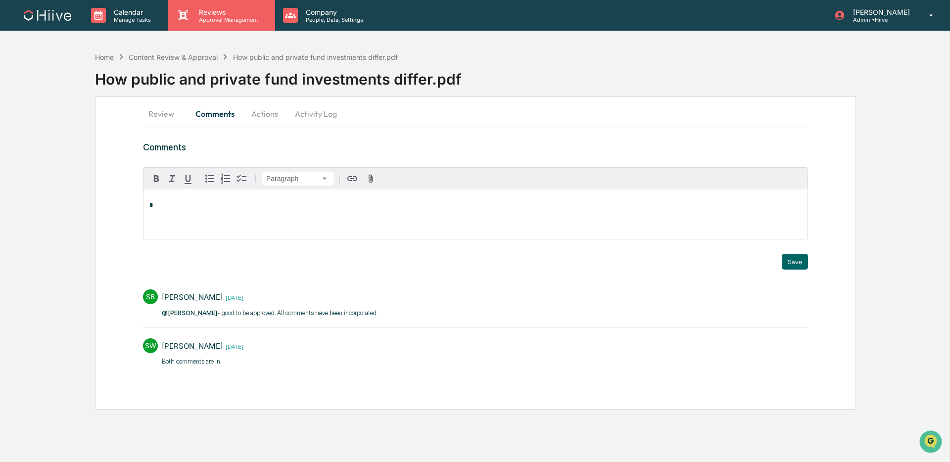
click at [181, 13] on icon at bounding box center [183, 15] width 9 height 10
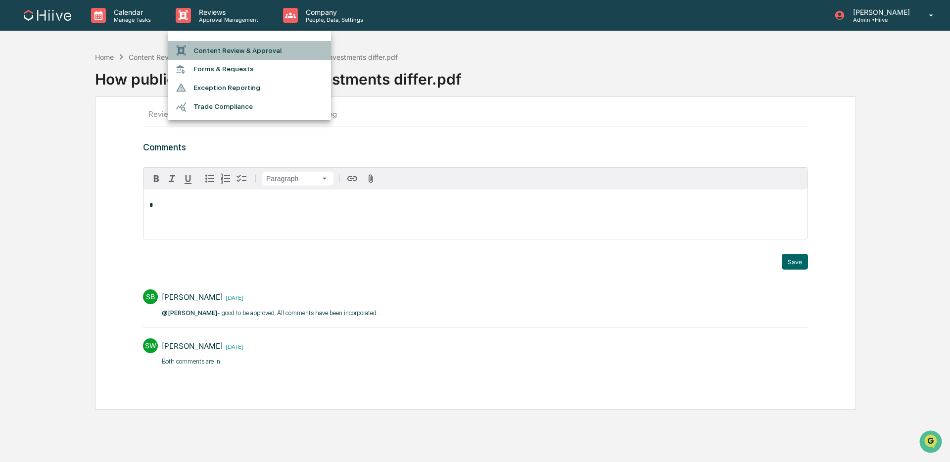
click at [218, 55] on li "Content Review & Approval" at bounding box center [249, 50] width 163 height 19
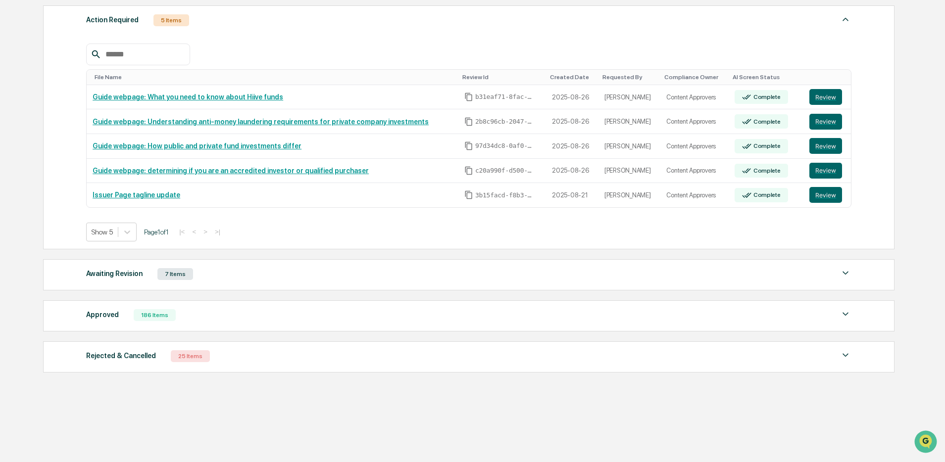
scroll to position [148, 0]
click at [218, 323] on div "Approved 186 Items File Name Review Id Created Date Requested By Compliance Own…" at bounding box center [468, 315] width 851 height 31
click at [192, 321] on div "Approved 186 Items" at bounding box center [468, 315] width 765 height 14
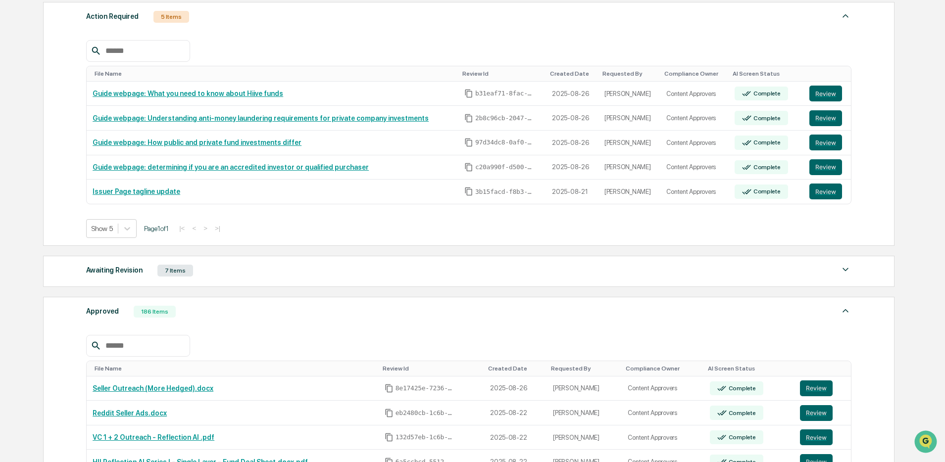
click at [153, 351] on input "text" at bounding box center [143, 345] width 84 height 13
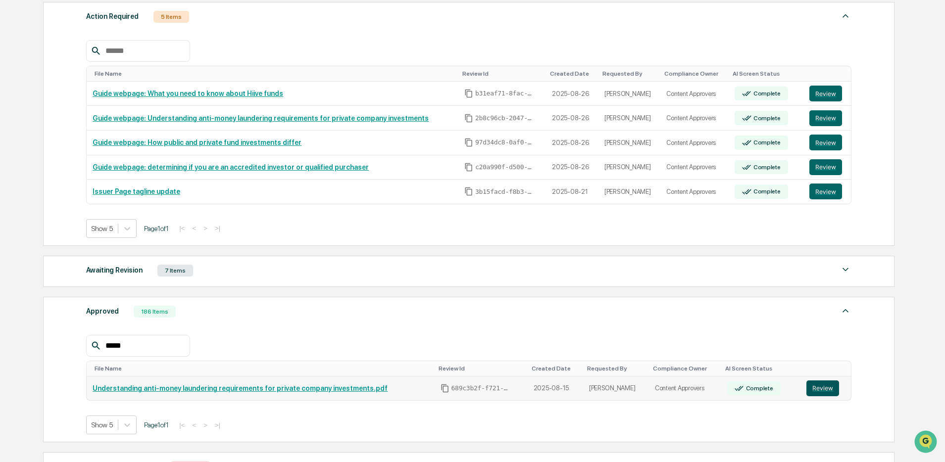
type input "*****"
drag, startPoint x: 819, startPoint y: 392, endPoint x: 805, endPoint y: 392, distance: 13.9
click at [818, 392] on button "Review" at bounding box center [822, 389] width 33 height 16
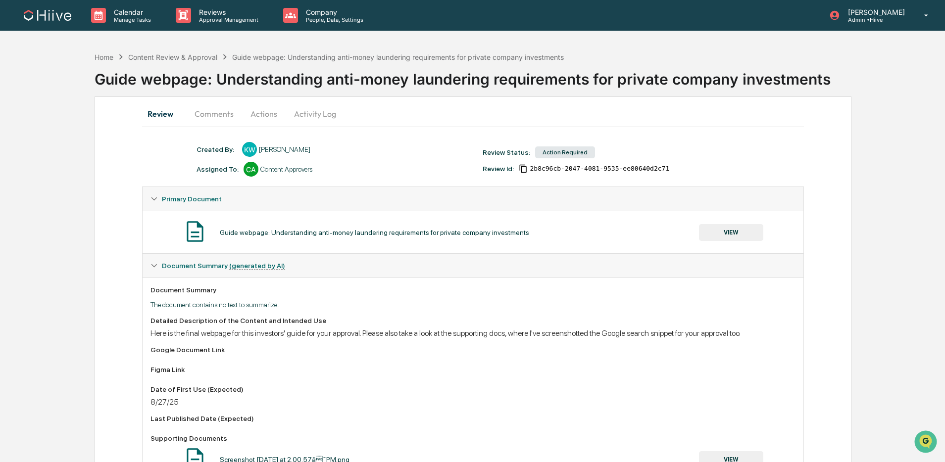
click at [724, 226] on button "VIEW" at bounding box center [731, 232] width 64 height 17
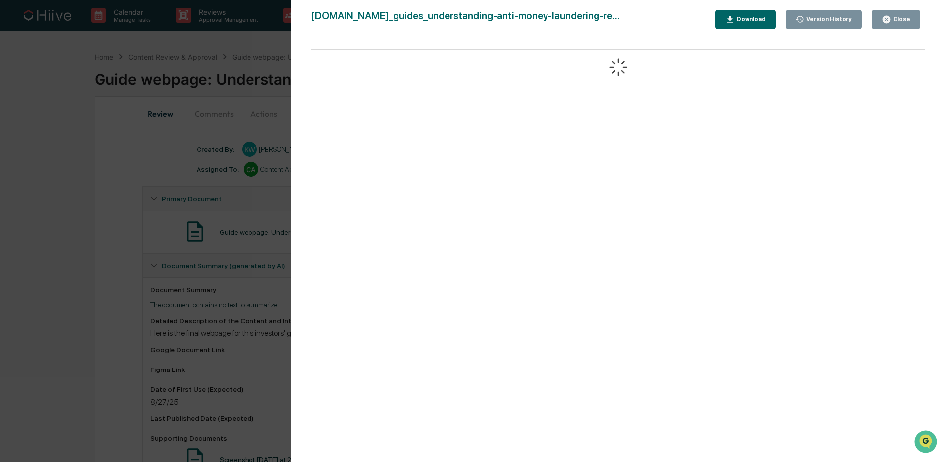
click at [744, 24] on div "Download" at bounding box center [745, 19] width 41 height 9
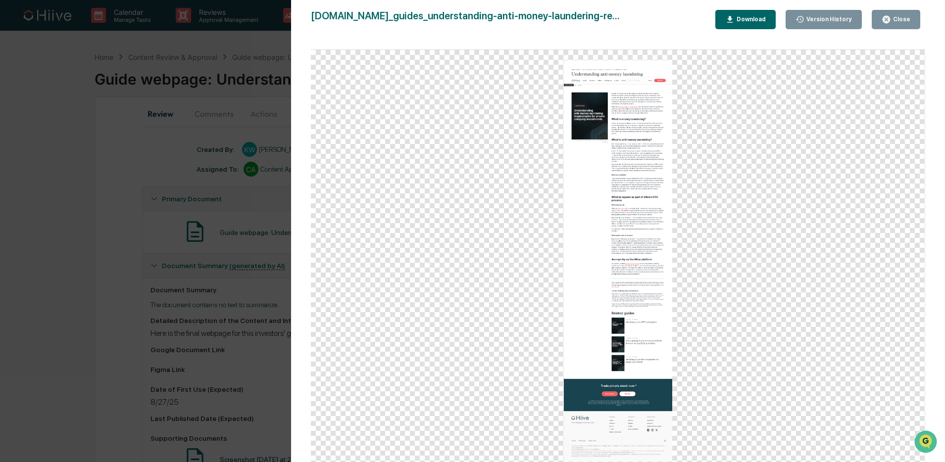
click at [880, 24] on button "Close" at bounding box center [895, 19] width 48 height 19
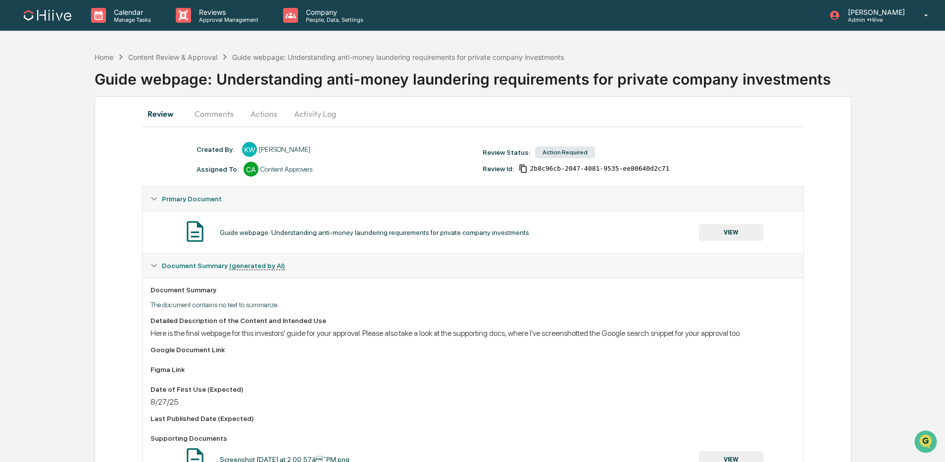
click at [219, 114] on button "Comments" at bounding box center [214, 114] width 55 height 24
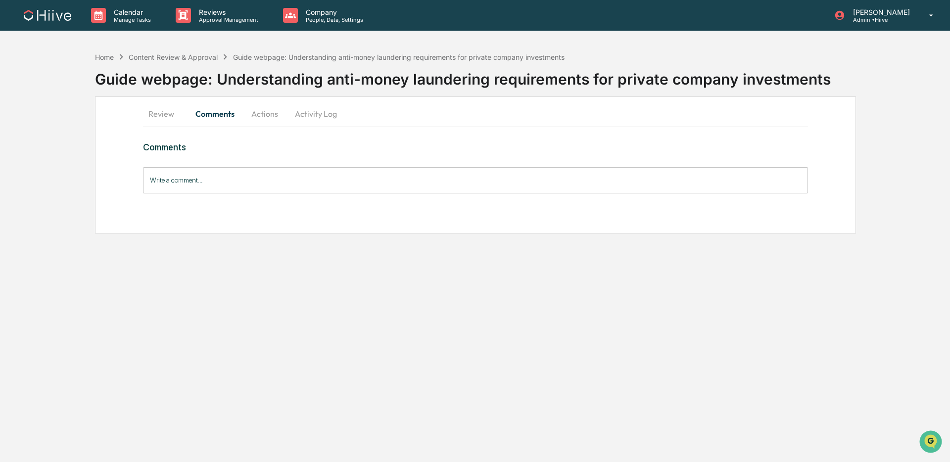
click at [276, 184] on input "Write a comment..." at bounding box center [475, 180] width 665 height 26
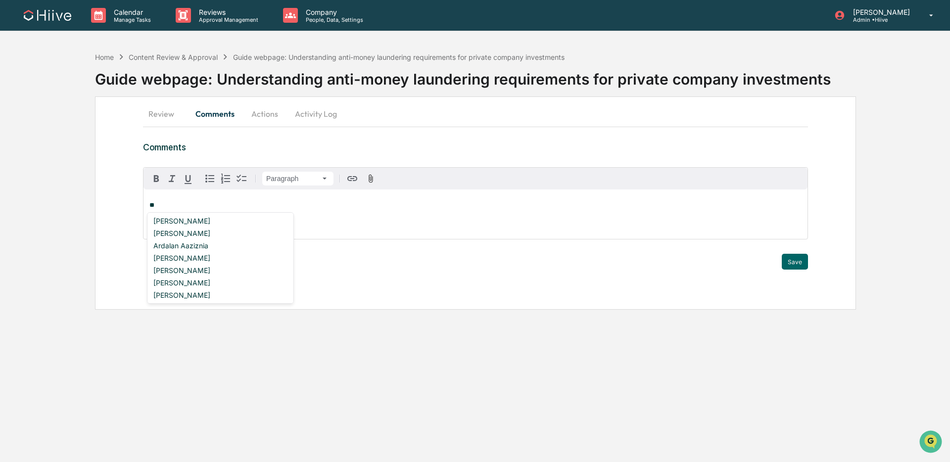
click at [210, 231] on div "Susan Woodard" at bounding box center [220, 233] width 142 height 12
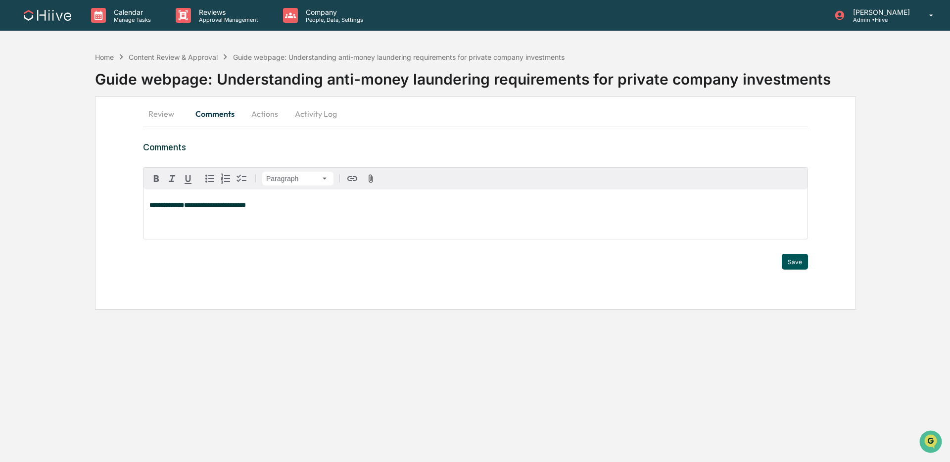
click at [790, 257] on button "Save" at bounding box center [795, 262] width 26 height 16
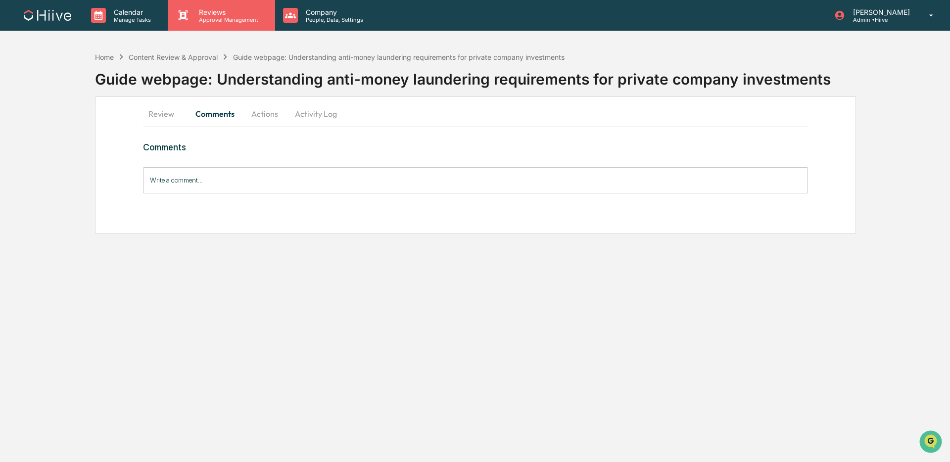
click at [214, 13] on p "Reviews" at bounding box center [227, 12] width 72 height 8
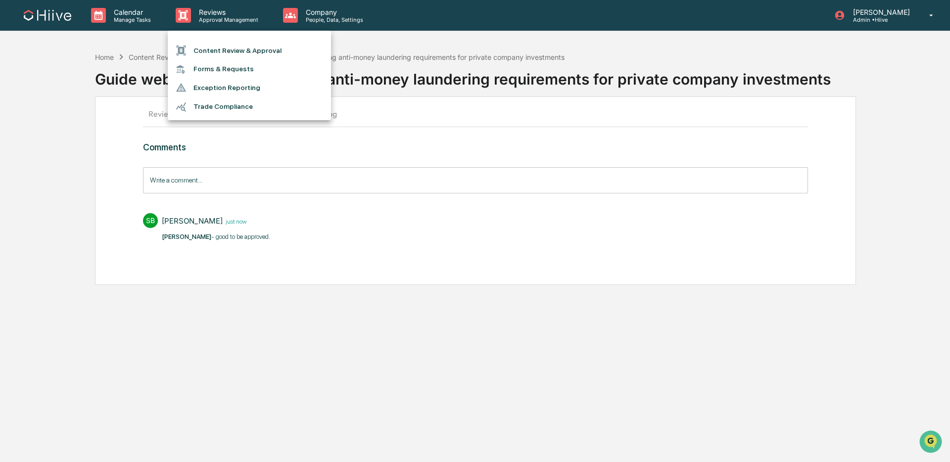
click at [234, 43] on li "Content Review & Approval" at bounding box center [249, 50] width 163 height 19
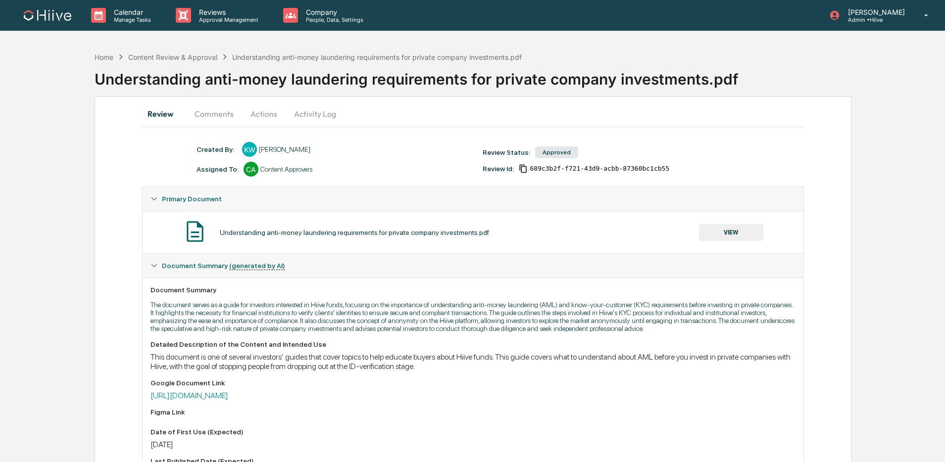
click at [704, 237] on button "VIEW" at bounding box center [731, 232] width 64 height 17
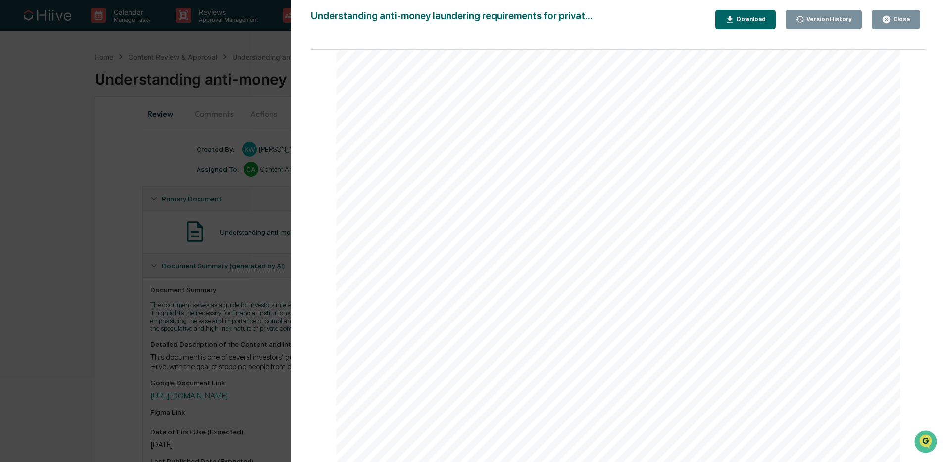
scroll to position [3137, 0]
drag, startPoint x: 895, startPoint y: 23, endPoint x: 850, endPoint y: 25, distance: 44.6
click at [894, 23] on div "Close" at bounding box center [895, 19] width 29 height 9
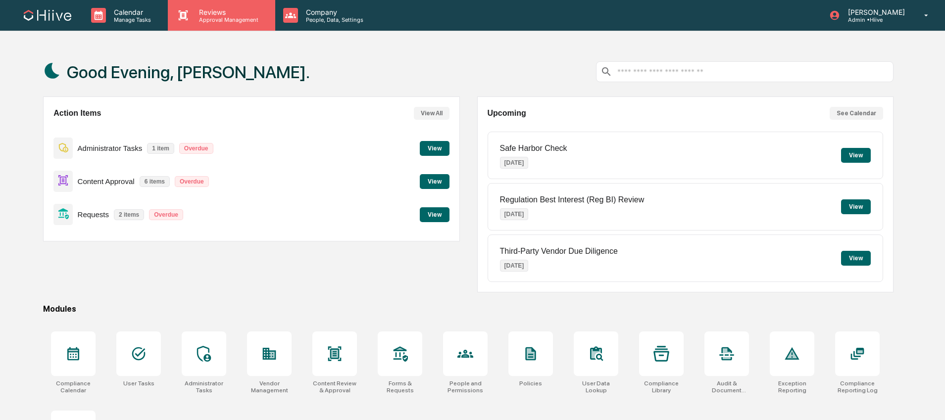
click at [206, 25] on div "Reviews Approval Management" at bounding box center [221, 15] width 107 height 31
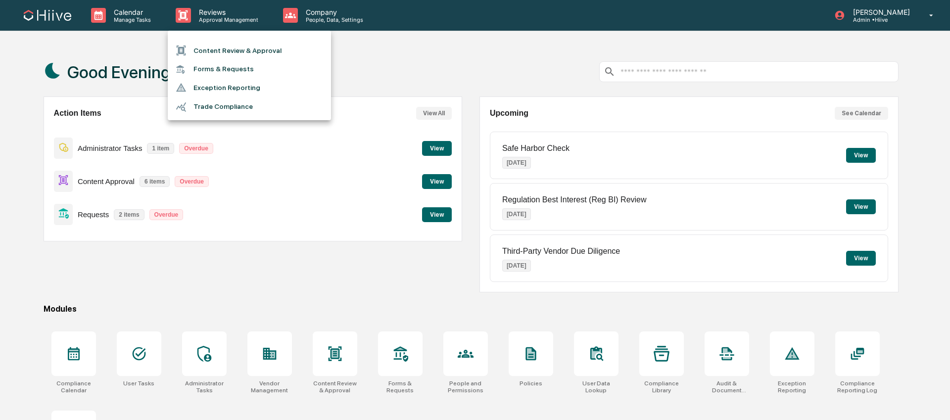
click at [218, 46] on li "Content Review & Approval" at bounding box center [249, 50] width 163 height 19
